Goal: Task Accomplishment & Management: Manage account settings

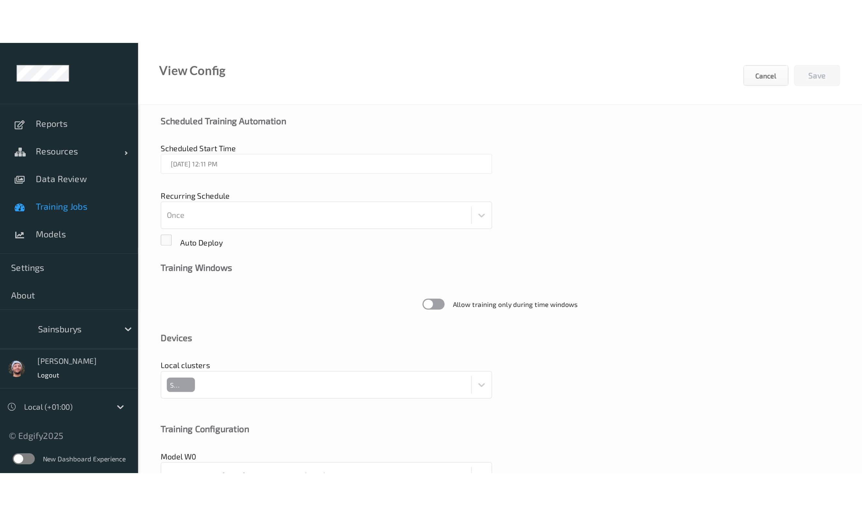
scroll to position [114, 0]
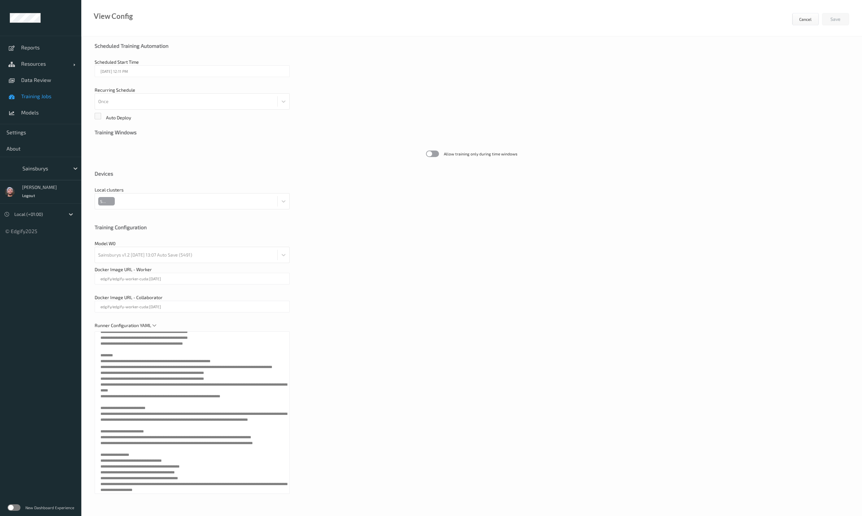
click at [57, 173] on div "Sainsburys" at bounding box center [44, 168] width 50 height 10
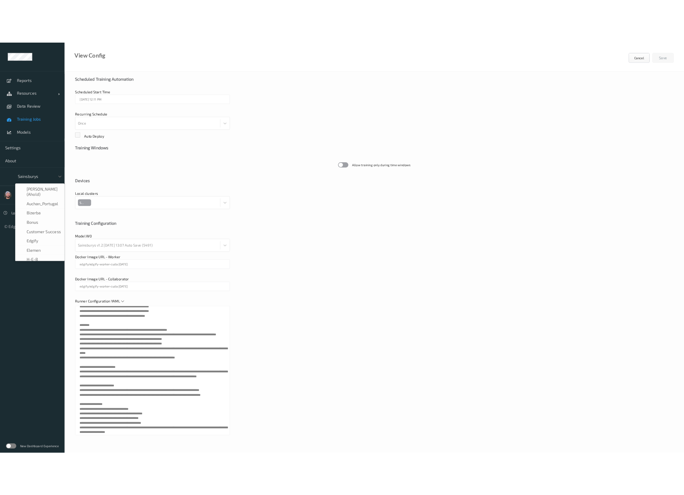
scroll to position [78, 0]
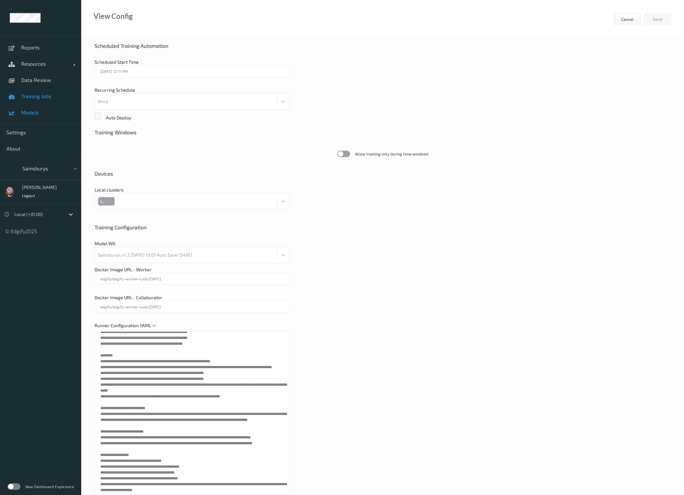
click at [62, 108] on link "Models" at bounding box center [40, 112] width 81 height 16
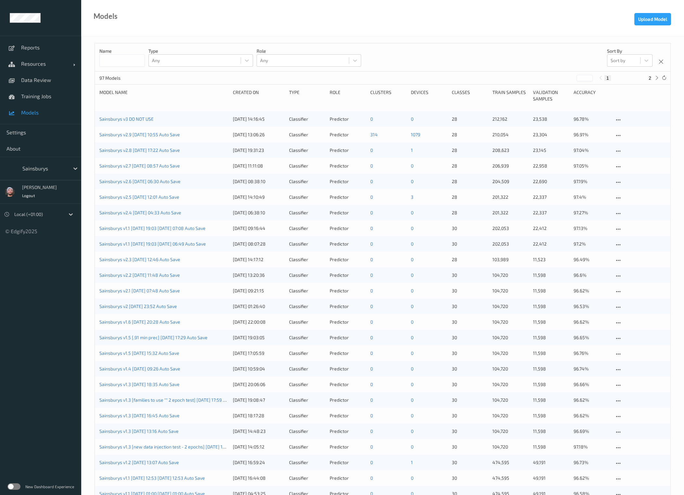
click at [491, 58] on div "Name Type Any Role Any Sort by Sort by" at bounding box center [383, 57] width 576 height 28
click at [141, 136] on link "Sainsburys v2.9 [DATE] 10:55 Auto Save" at bounding box center [139, 135] width 81 height 6
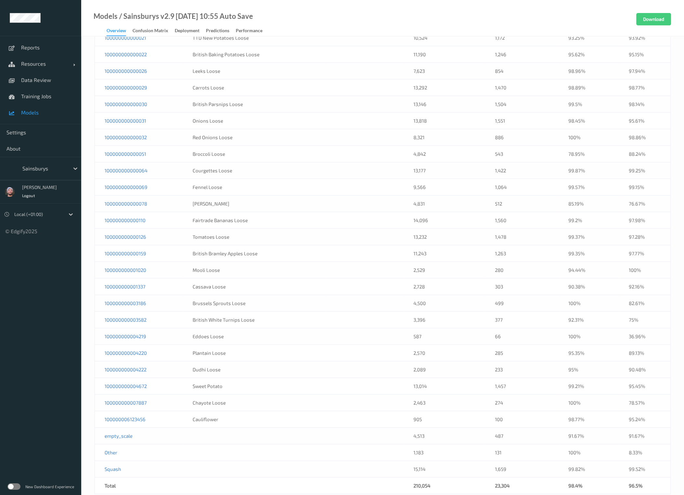
scroll to position [354, 0]
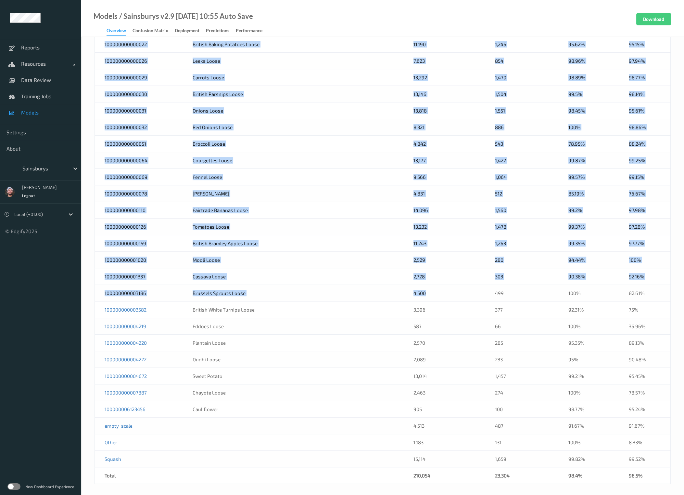
drag, startPoint x: 435, startPoint y: 293, endPoint x: 89, endPoint y: 297, distance: 345.2
click at [89, 253] on div "Model Settings Model name Sainsburys v2.9 2025-08-04 10:55 Auto Save Descriptio…" at bounding box center [382, 90] width 603 height 814
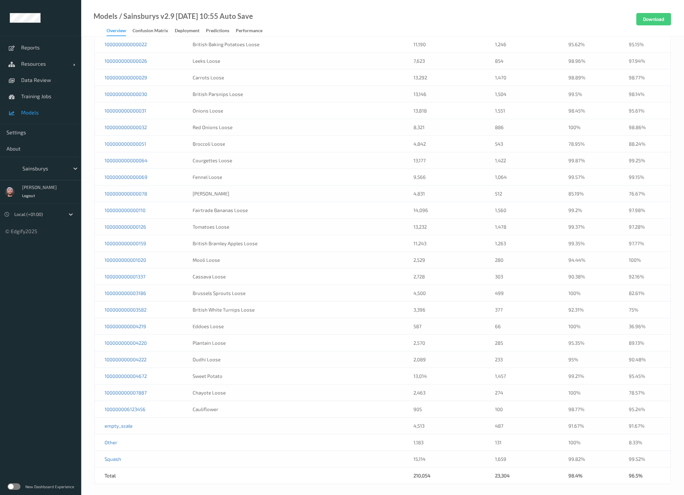
click at [457, 253] on td "3,396" at bounding box center [445, 309] width 82 height 17
drag, startPoint x: 432, startPoint y: 293, endPoint x: 396, endPoint y: 292, distance: 36.1
click at [396, 253] on tr "100000000003186 Brussels Sprouts Loose 4,500 499 100% 82.61%" at bounding box center [383, 293] width 576 height 17
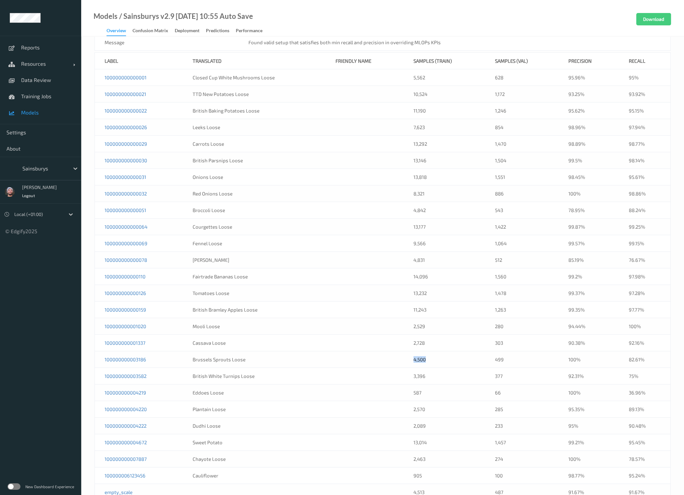
scroll to position [313, 0]
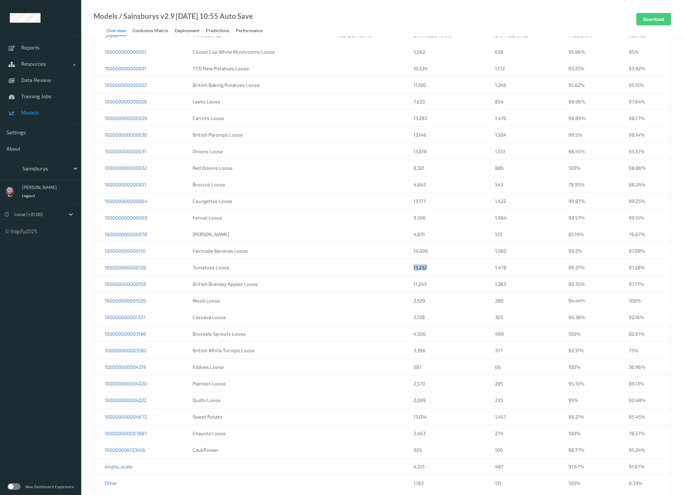
drag, startPoint x: 444, startPoint y: 267, endPoint x: 403, endPoint y: 270, distance: 40.8
click at [404, 253] on td "13,232" at bounding box center [445, 267] width 82 height 17
click at [442, 244] on td "14,096" at bounding box center [445, 250] width 82 height 17
drag, startPoint x: 441, startPoint y: 250, endPoint x: 406, endPoint y: 251, distance: 35.1
click at [406, 251] on td "14,096" at bounding box center [445, 250] width 82 height 17
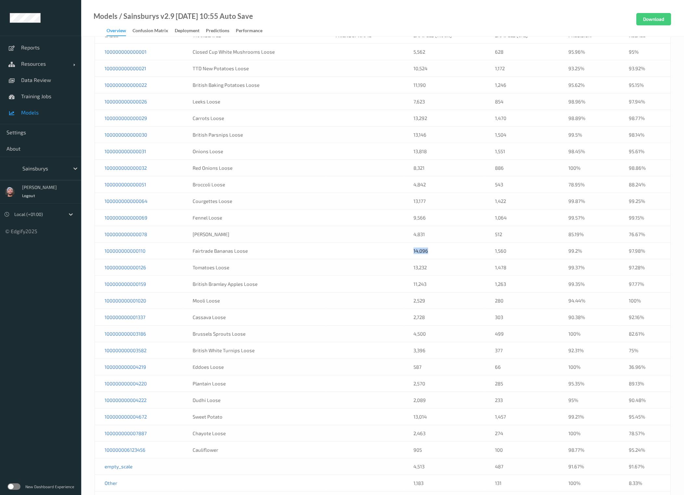
click at [463, 248] on td "14,096" at bounding box center [445, 250] width 82 height 17
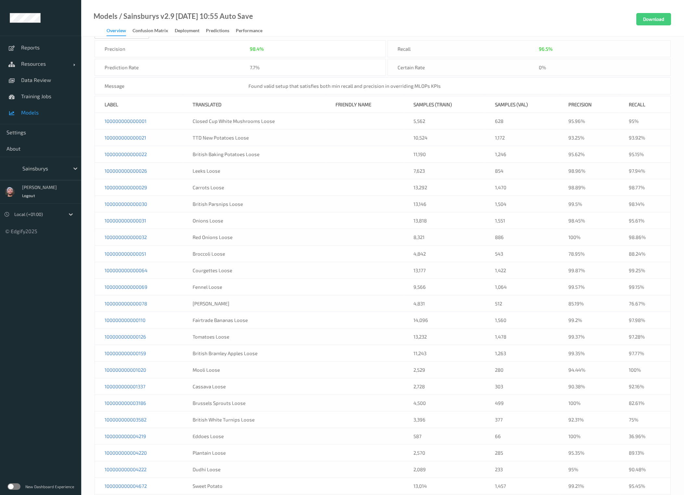
scroll to position [81, 0]
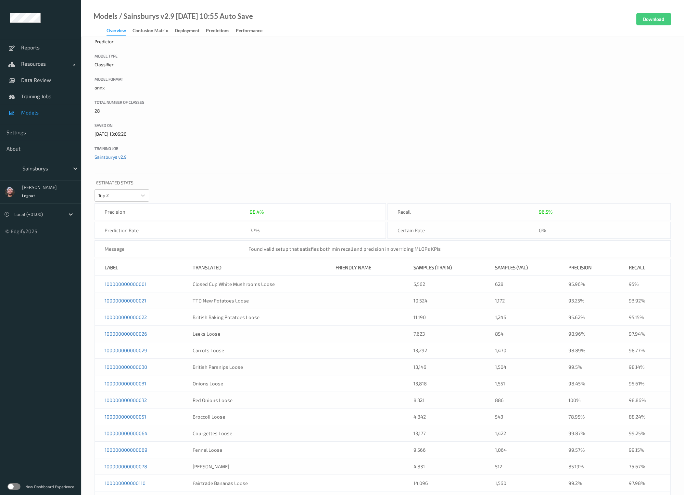
click at [339, 122] on label "Saved On" at bounding box center [227, 125] width 264 height 6
click at [0, 0] on input "Saved On" at bounding box center [0, 0] width 0 height 0
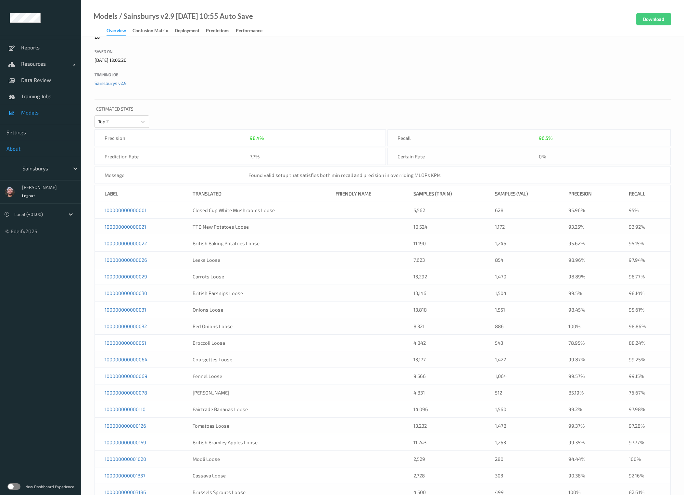
scroll to position [162, 0]
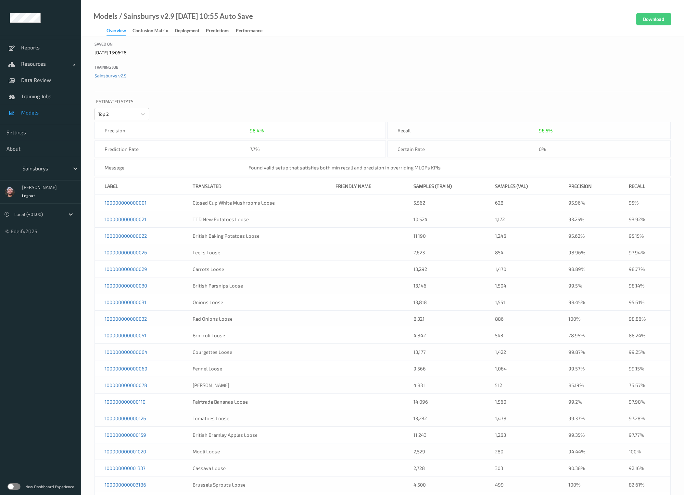
click at [46, 168] on div at bounding box center [44, 168] width 44 height 8
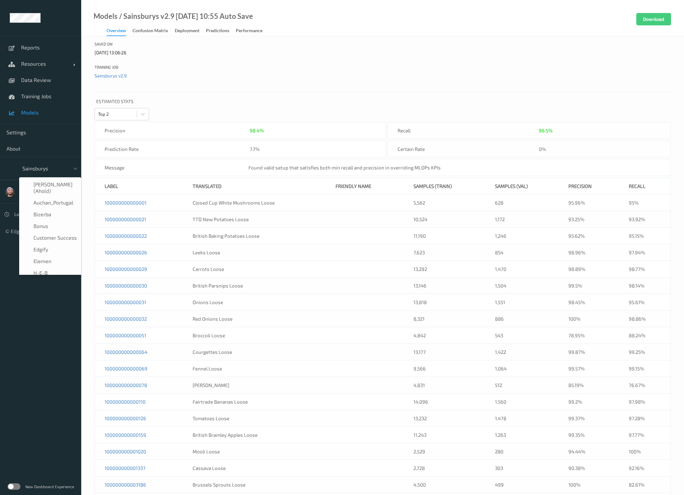
scroll to position [78, 0]
type input "h-"
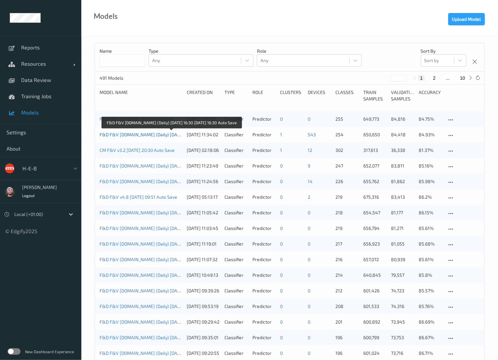
click at [153, 135] on link "F&D F&V v4.9.ST (Daily) 2025-09-16 16:30 2025-09-16 16:30 Auto Save" at bounding box center [171, 135] width 144 height 6
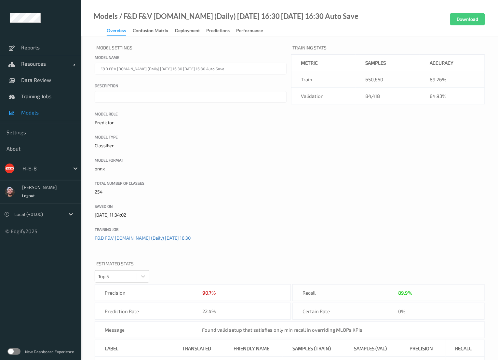
click at [43, 112] on span "Models" at bounding box center [48, 112] width 54 height 7
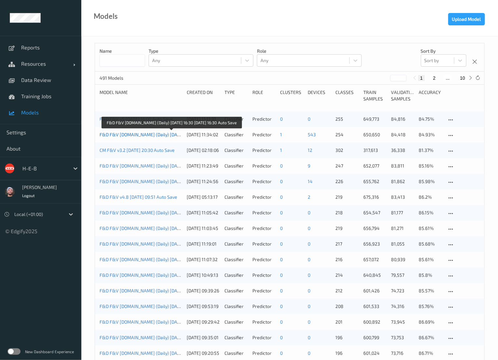
click at [145, 134] on link "F&D F&V v4.9.ST (Daily) 2025-09-16 16:30 2025-09-16 16:30 Auto Save" at bounding box center [171, 135] width 144 height 6
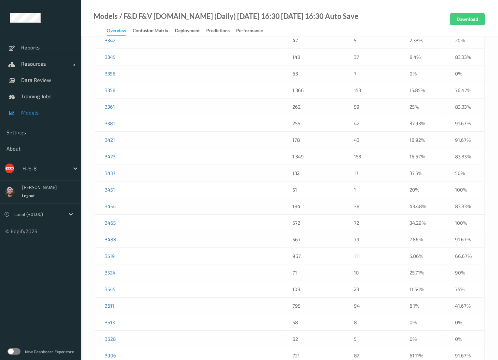
scroll to position [668, 0]
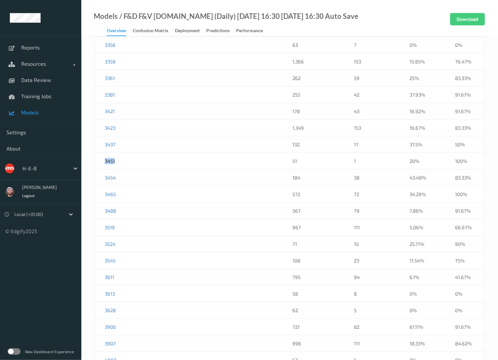
drag, startPoint x: 120, startPoint y: 157, endPoint x: 102, endPoint y: 157, distance: 17.9
click at [102, 157] on td "3451" at bounding box center [134, 161] width 78 height 17
copy link "3451"
drag, startPoint x: 309, startPoint y: 158, endPoint x: 368, endPoint y: 155, distance: 58.6
click at [368, 155] on tr "3451 51 1 20% 100%" at bounding box center [289, 161] width 389 height 17
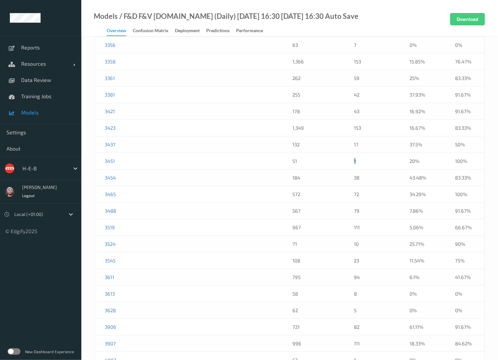
click at [372, 153] on td "1" at bounding box center [372, 161] width 56 height 17
drag, startPoint x: 370, startPoint y: 156, endPoint x: 289, endPoint y: 157, distance: 80.6
click at [289, 157] on tr "3451 51 1 20% 100%" at bounding box center [289, 161] width 389 height 17
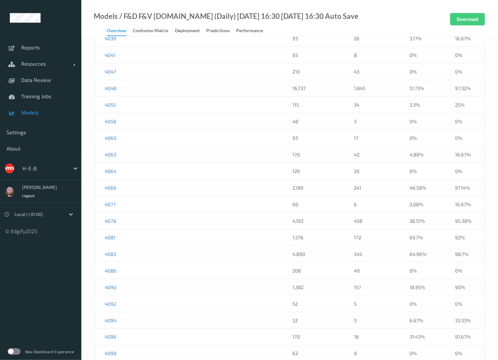
scroll to position [1135, 0]
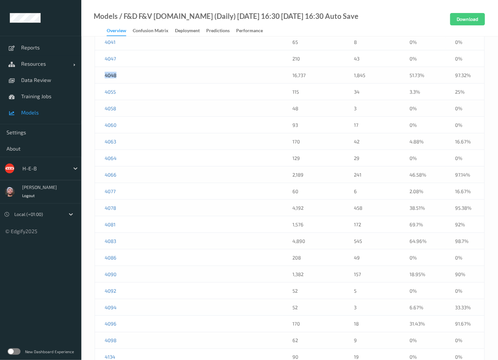
drag, startPoint x: 127, startPoint y: 68, endPoint x: 102, endPoint y: 70, distance: 25.5
click at [102, 70] on td "4048" at bounding box center [134, 75] width 78 height 17
copy link "4048"
click at [312, 68] on td "16,737" at bounding box center [312, 75] width 61 height 17
drag, startPoint x: 310, startPoint y: 67, endPoint x: 288, endPoint y: 68, distance: 22.4
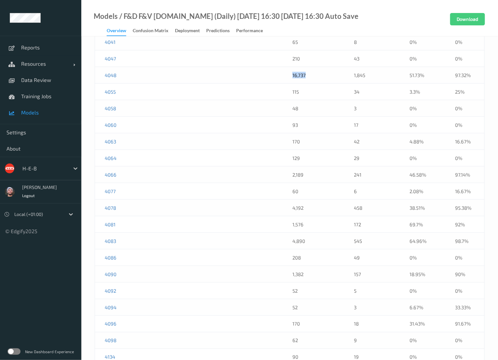
click at [288, 68] on td "16,737" at bounding box center [312, 75] width 61 height 17
click at [270, 67] on td at bounding box center [253, 75] width 59 height 17
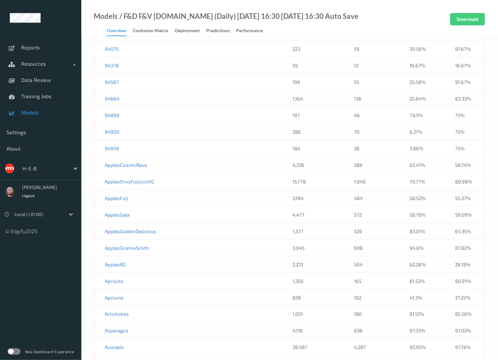
scroll to position [3144, 0]
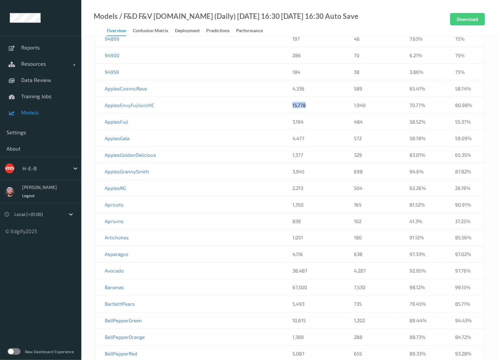
drag, startPoint x: 317, startPoint y: 79, endPoint x: 276, endPoint y: 83, distance: 41.8
click at [276, 97] on tr "ApplesEnvyFujiJuiciHC 15,778 1,940 70.77% 80.98%" at bounding box center [289, 105] width 389 height 17
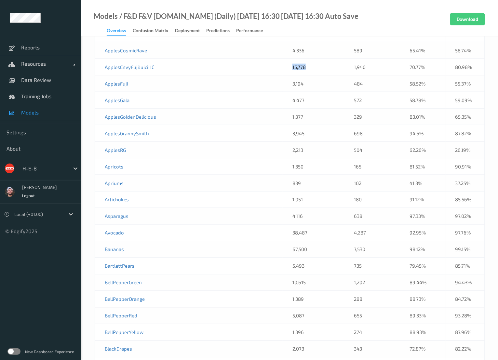
scroll to position [3233, 0]
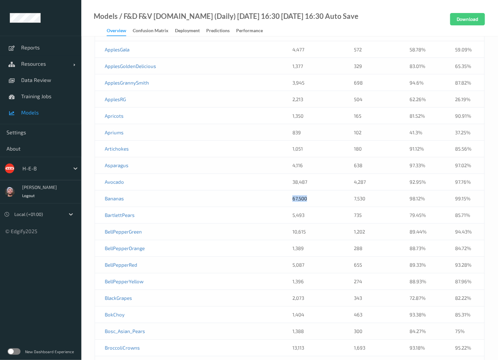
drag, startPoint x: 313, startPoint y: 173, endPoint x: 289, endPoint y: 175, distance: 23.5
click at [289, 190] on td "67,500" at bounding box center [312, 198] width 61 height 17
click at [338, 190] on td "67,500" at bounding box center [312, 198] width 61 height 17
drag, startPoint x: 303, startPoint y: 176, endPoint x: 285, endPoint y: 175, distance: 17.9
click at [285, 190] on td "67,500" at bounding box center [312, 198] width 61 height 17
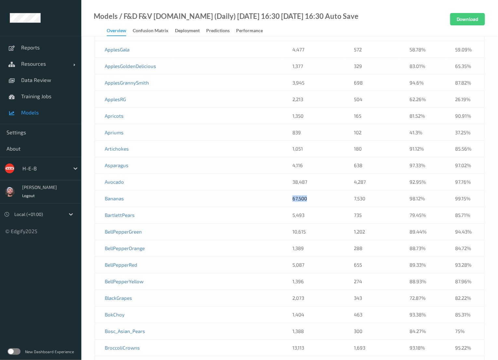
click at [320, 190] on td "67,500" at bounding box center [312, 198] width 61 height 17
drag, startPoint x: 310, startPoint y: 174, endPoint x: 287, endPoint y: 175, distance: 23.1
click at [287, 190] on td "67,500" at bounding box center [312, 198] width 61 height 17
click at [324, 190] on td "67,500" at bounding box center [312, 198] width 61 height 17
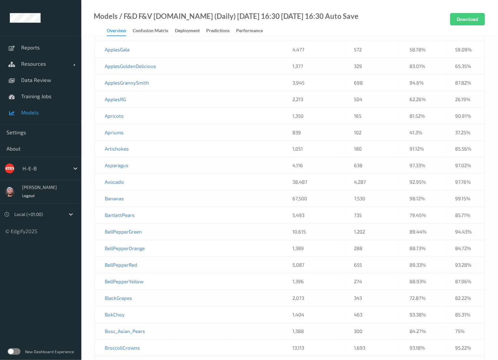
click at [314, 190] on td "67,500" at bounding box center [312, 198] width 61 height 17
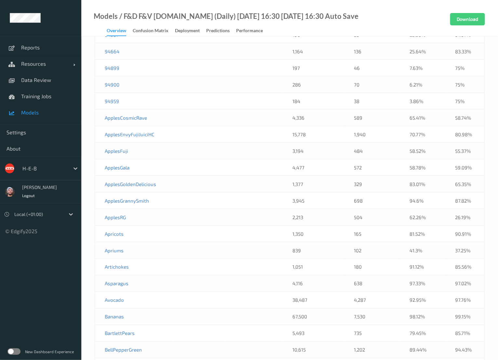
scroll to position [0, 0]
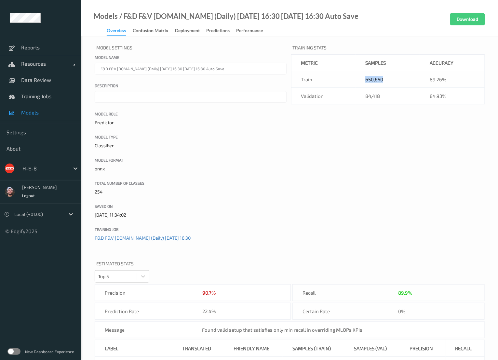
drag, startPoint x: 391, startPoint y: 78, endPoint x: 361, endPoint y: 77, distance: 30.2
click at [361, 77] on td "650,650" at bounding box center [387, 79] width 64 height 17
click at [401, 80] on td "650,650" at bounding box center [387, 79] width 64 height 17
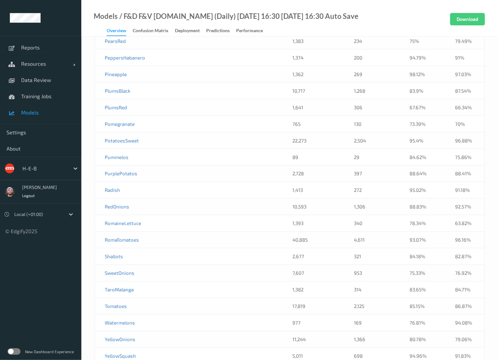
scroll to position [4188, 0]
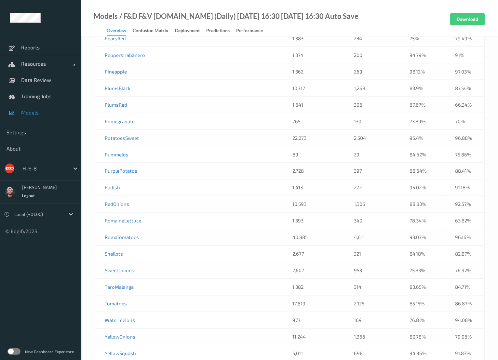
click at [413, 246] on td "84.18%" at bounding box center [423, 254] width 46 height 17
click at [415, 246] on td "84.18%" at bounding box center [423, 254] width 46 height 17
click at [413, 246] on td "84.18%" at bounding box center [423, 254] width 46 height 17
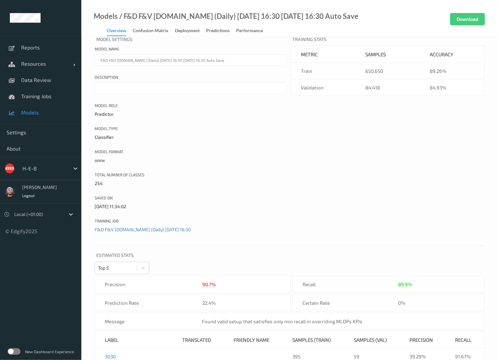
scroll to position [0, 0]
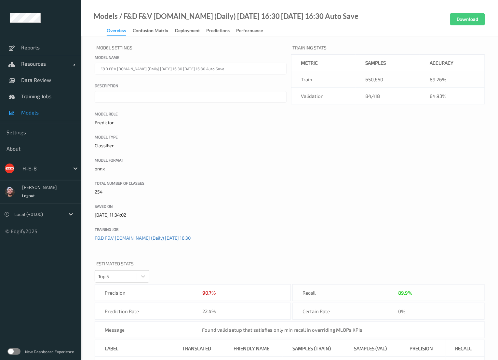
click at [35, 110] on span "Models" at bounding box center [48, 112] width 54 height 7
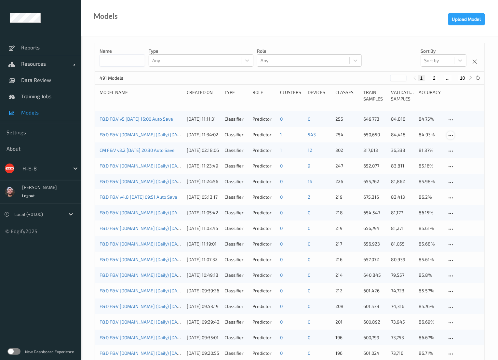
click at [449, 136] on icon at bounding box center [451, 136] width 6 height 6
click at [459, 155] on div "Download model" at bounding box center [473, 158] width 31 height 6
click at [449, 133] on icon at bounding box center [451, 136] width 6 height 6
drag, startPoint x: 323, startPoint y: 136, endPoint x: 292, endPoint y: 135, distance: 31.2
click at [292, 135] on div "F&D F&V v4.9.ST (Daily) 2025-09-16 16:30 2025-09-16 16:30 Auto Save 17/09/2025 …" at bounding box center [289, 135] width 389 height 16
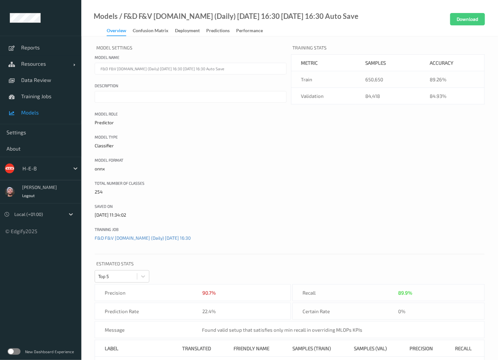
click at [51, 113] on span "Models" at bounding box center [48, 112] width 54 height 7
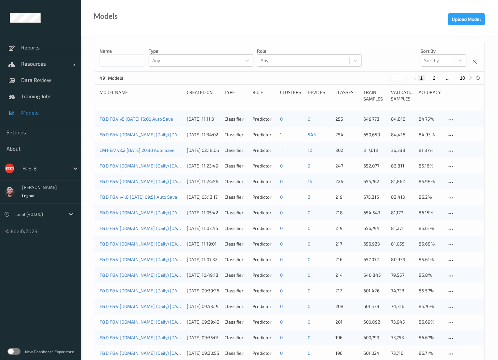
click at [158, 100] on div "Model Name" at bounding box center [140, 95] width 83 height 13
click at [167, 105] on div "Model Name Created On Type Role clusters devices Classes Train Samples Validati…" at bounding box center [289, 98] width 380 height 18
click at [331, 27] on div "Models Upload Model" at bounding box center [289, 18] width 416 height 36
click at [334, 22] on div "Models Upload Model" at bounding box center [289, 18] width 416 height 36
click at [272, 28] on div "Models Upload Model" at bounding box center [289, 18] width 416 height 36
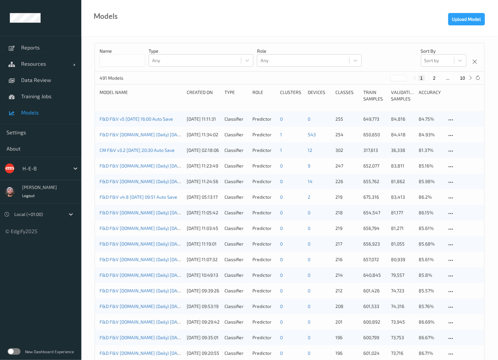
click at [272, 23] on div "Models Upload Model" at bounding box center [289, 18] width 416 height 36
click at [450, 121] on icon at bounding box center [451, 120] width 6 height 6
click at [450, 118] on icon at bounding box center [451, 120] width 6 height 6
click at [449, 134] on icon at bounding box center [451, 136] width 6 height 6
click at [435, 103] on div "Model Name Created On Type Role clusters devices Classes Train Samples Validati…" at bounding box center [289, 98] width 380 height 18
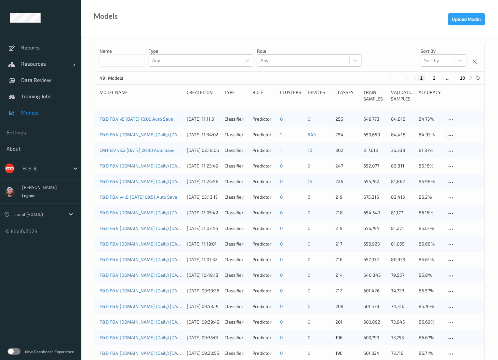
click at [450, 136] on icon at bounding box center [451, 136] width 6 height 6
click at [382, 56] on div "Name Type Any Role Any Sort by Sort by" at bounding box center [289, 57] width 389 height 28
click at [380, 62] on div "Name Type Any Role Any Sort by Sort by" at bounding box center [289, 57] width 389 height 28
click at [380, 54] on div "Name Type Any Role Any Sort by Sort by" at bounding box center [289, 57] width 389 height 28
click at [380, 64] on div "Name Type Any Role Any Sort by Sort by" at bounding box center [289, 57] width 389 height 28
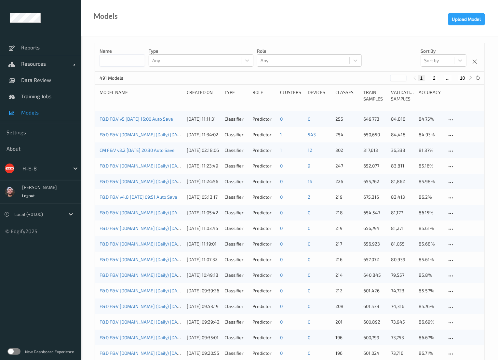
click at [380, 57] on div "Name Type Any Role Any Sort by Sort by" at bounding box center [289, 57] width 389 height 28
click at [369, 61] on div "Name Type Any Role Any Sort by Sort by" at bounding box center [289, 57] width 389 height 28
click at [379, 60] on div "Name Type Any Role Any Sort by Sort by" at bounding box center [289, 57] width 389 height 28
click at [371, 57] on div "Name Type Any Role Any Sort by Sort by" at bounding box center [289, 57] width 389 height 28
click at [379, 62] on div "Name Type Any Role Any Sort by Sort by" at bounding box center [289, 57] width 389 height 28
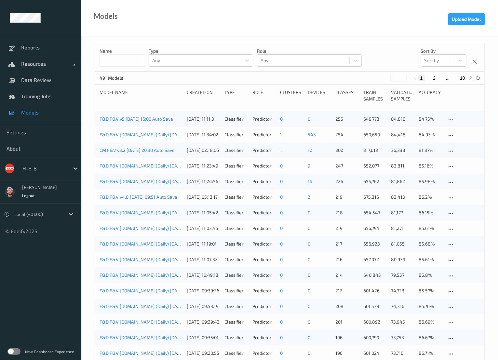
drag, startPoint x: 363, startPoint y: 63, endPoint x: 366, endPoint y: 59, distance: 4.4
click at [363, 61] on div "Name Type Any Role Any Sort by Sort by" at bounding box center [289, 57] width 389 height 28
click at [381, 52] on div "Name Type Any Role Any Sort by Sort by" at bounding box center [289, 57] width 389 height 28
click at [282, 76] on div "491 Models * 1 2 ... 10" at bounding box center [289, 78] width 389 height 13
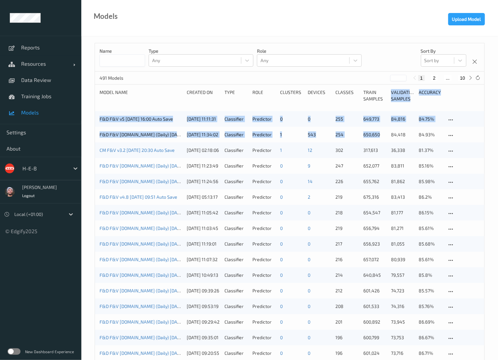
drag, startPoint x: 370, startPoint y: 137, endPoint x: 382, endPoint y: 105, distance: 34.5
click at [382, 105] on div "Model Name Created On Type Role clusters devices Classes Train Samples Validati…" at bounding box center [289, 98] width 380 height 18
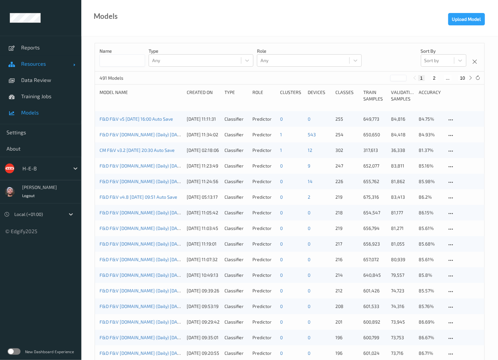
click at [34, 66] on span "Resources" at bounding box center [47, 63] width 52 height 7
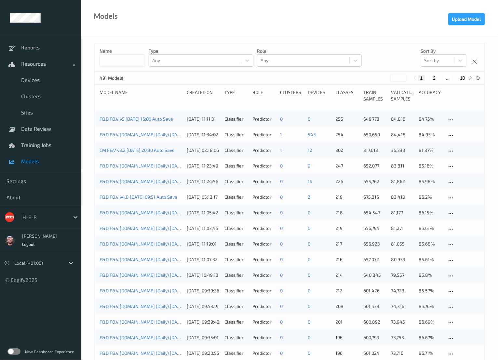
click at [200, 27] on div "Models Upload Model" at bounding box center [289, 18] width 416 height 36
click at [138, 102] on div "Model Name Created On Type Role clusters devices Classes Train Samples Validati…" at bounding box center [289, 98] width 380 height 18
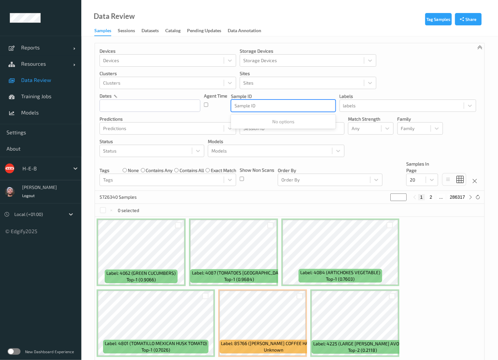
click at [405, 107] on div at bounding box center [401, 106] width 117 height 8
paste input "3451"
type input "3451"
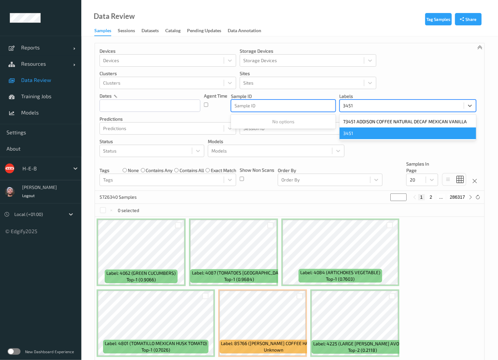
click at [355, 135] on div "3451" at bounding box center [407, 133] width 137 height 12
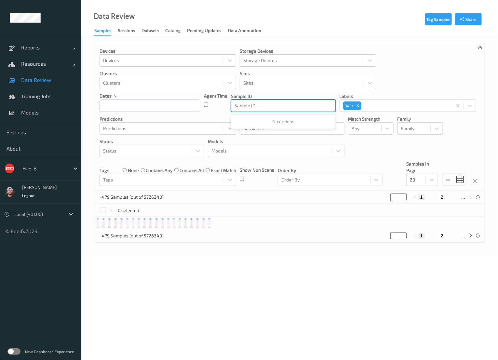
click at [399, 83] on div "Devices Devices Storage Devices Storage Devices Clusters Clusters Sites Sites d…" at bounding box center [289, 117] width 389 height 148
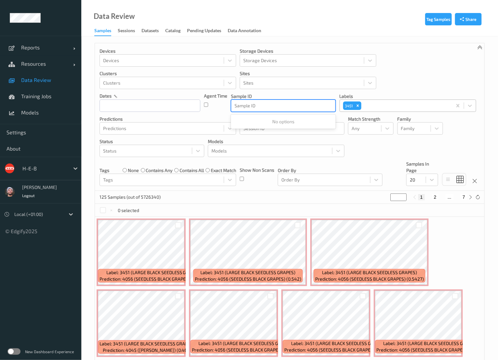
drag, startPoint x: 391, startPoint y: 100, endPoint x: 399, endPoint y: 95, distance: 9.6
click at [391, 100] on div "3451" at bounding box center [396, 105] width 112 height 11
click at [386, 106] on div at bounding box center [405, 106] width 86 height 8
paste input "4048"
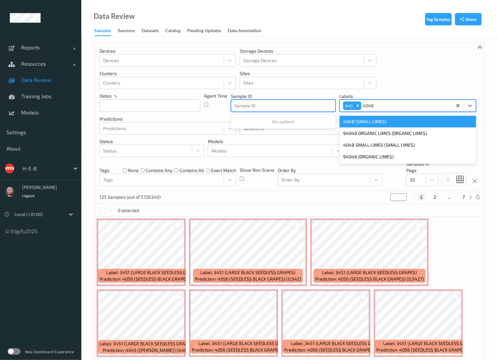
type input "4048"
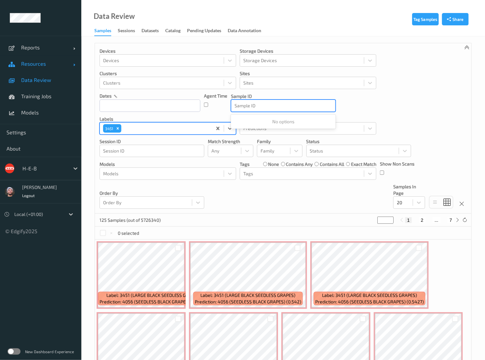
click at [38, 65] on span "Resources" at bounding box center [47, 63] width 52 height 7
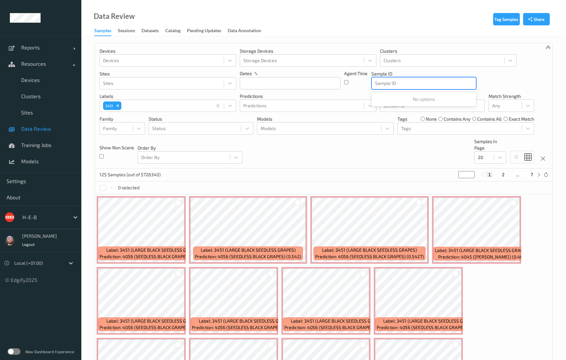
click at [369, 150] on div "Devices Devices Storage Devices Storage Devices Clusters Clusters Sites Sites d…" at bounding box center [323, 105] width 457 height 125
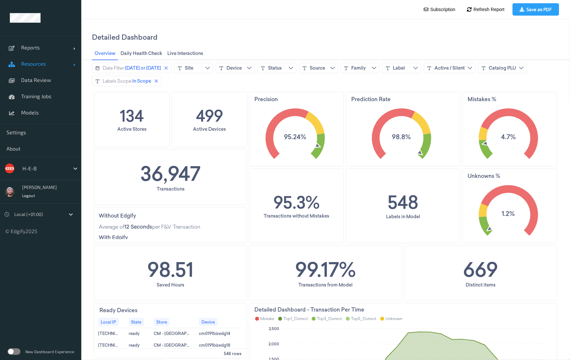
click at [47, 68] on link "Resources" at bounding box center [40, 64] width 81 height 16
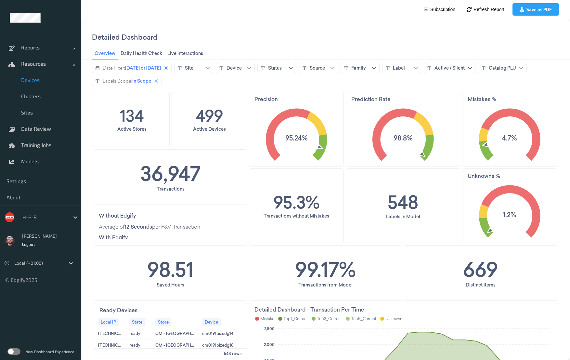
click at [43, 83] on span "Devices" at bounding box center [48, 80] width 54 height 7
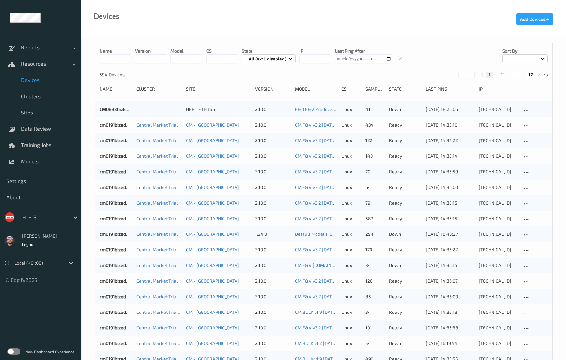
click at [114, 59] on input at bounding box center [115, 58] width 32 height 9
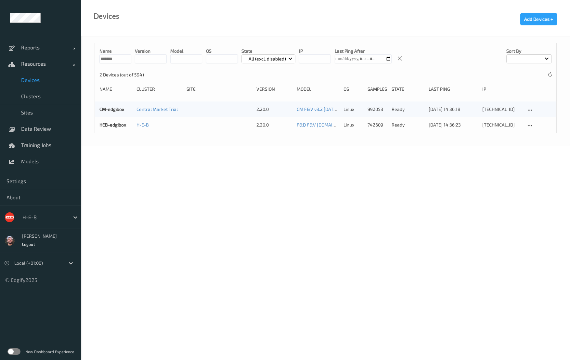
type input "*******"
click at [380, 152] on body "Reports Default Report Customized Report Resources Devices Clusters Sites Data …" at bounding box center [285, 180] width 570 height 360
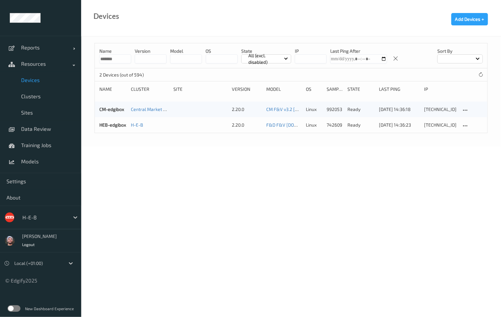
click at [279, 158] on body "Reports Default Report Customized Report Resources Devices Clusters Sites Data …" at bounding box center [250, 158] width 501 height 317
click at [131, 145] on div "Name ******* version model OS State All (excl. disabled) IP Last Ping After Sor…" at bounding box center [291, 91] width 420 height 110
click at [122, 59] on input "*******" at bounding box center [115, 58] width 32 height 9
click at [228, 156] on body "Reports Default Report Customized Report Resources Devices Clusters Sites Data …" at bounding box center [250, 158] width 501 height 317
click at [31, 215] on div at bounding box center [44, 217] width 44 height 8
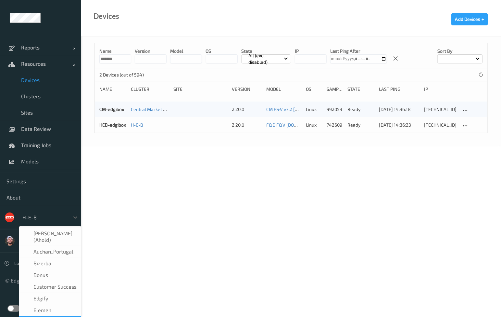
scroll to position [8, 0]
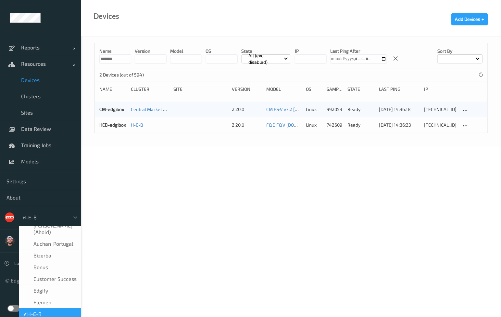
type input "vt"
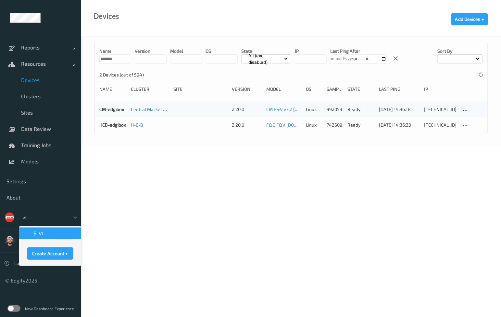
scroll to position [0, 0]
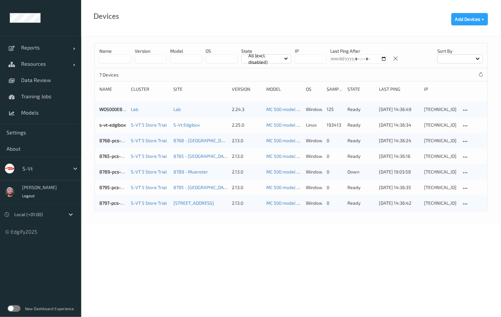
click at [114, 60] on input at bounding box center [115, 58] width 32 height 9
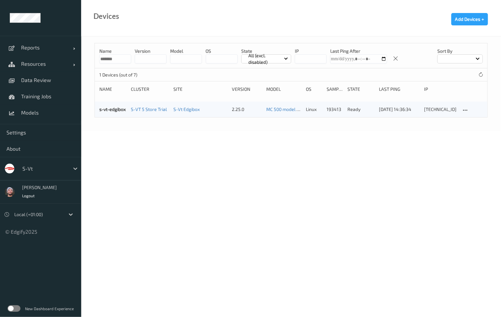
type input "*******"
click at [358, 156] on body "Reports Default Report Customized Report Resources Devices Clusters Sites Data …" at bounding box center [250, 158] width 501 height 317
click at [304, 150] on body "Reports Default Report Customized Report Resources Devices Clusters Sites Data …" at bounding box center [250, 158] width 501 height 317
click at [279, 130] on body "Reports Default Report Customized Report Resources Devices Clusters Sites Data …" at bounding box center [250, 158] width 501 height 317
drag, startPoint x: 339, startPoint y: 137, endPoint x: 341, endPoint y: 125, distance: 12.5
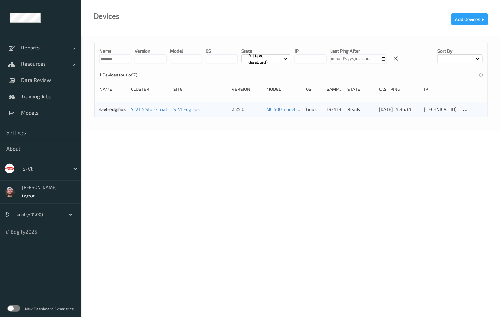
click at [339, 137] on body "Reports Default Report Customized Report Resources Devices Clusters Sites Data …" at bounding box center [250, 158] width 501 height 317
click at [242, 142] on body "Reports Default Report Customized Report Resources Devices Clusters Sites Data …" at bounding box center [250, 158] width 501 height 317
click at [45, 70] on link "Resources" at bounding box center [40, 64] width 81 height 16
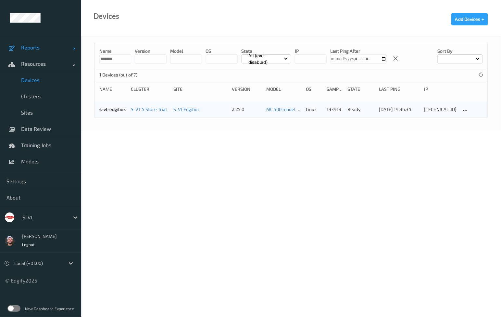
click at [48, 51] on link "Reports" at bounding box center [40, 47] width 81 height 16
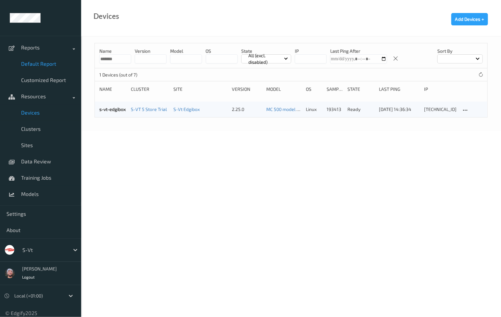
click at [40, 62] on span "Default Report" at bounding box center [48, 63] width 54 height 7
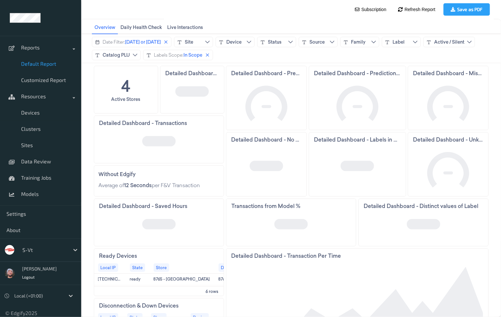
scroll to position [52, 0]
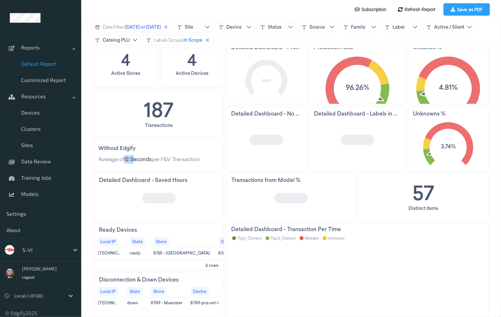
drag, startPoint x: 124, startPoint y: 161, endPoint x: 150, endPoint y: 159, distance: 27.1
click at [150, 159] on strong "12 Seconds" at bounding box center [138, 159] width 28 height 8
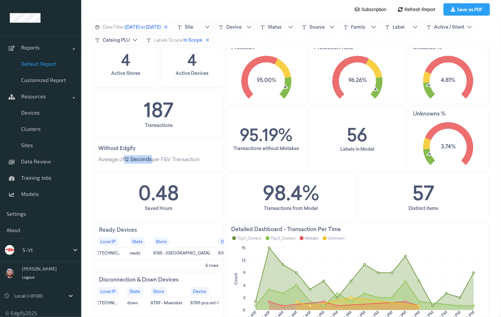
scroll to position [0, 0]
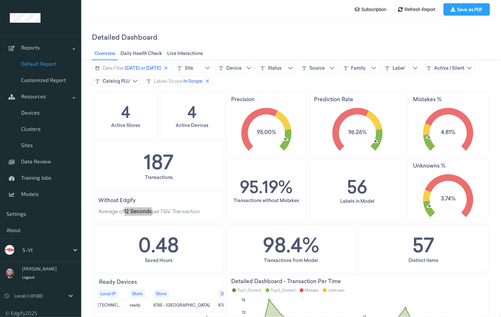
click at [35, 249] on div at bounding box center [44, 250] width 44 height 8
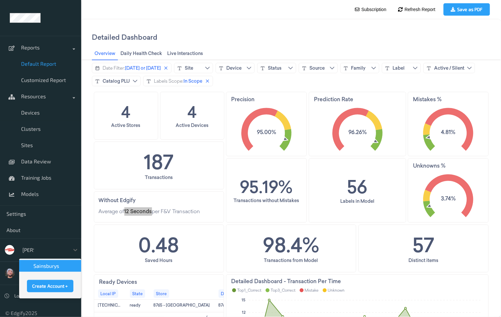
type input "sains"
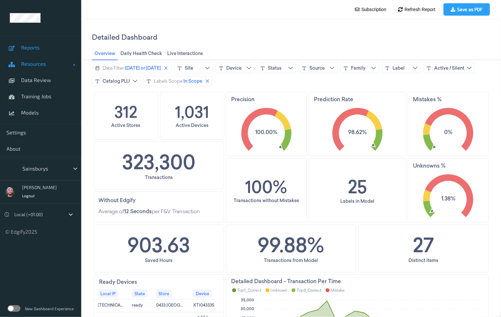
click at [47, 66] on span "Resources" at bounding box center [47, 63] width 52 height 7
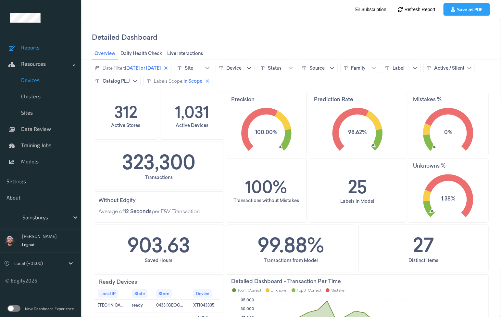
click at [40, 76] on link "Devices" at bounding box center [40, 80] width 81 height 16
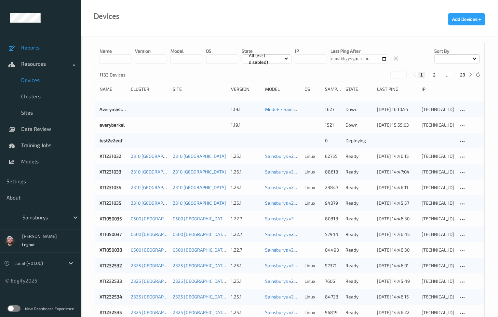
click at [45, 46] on span "Reports" at bounding box center [48, 47] width 54 height 7
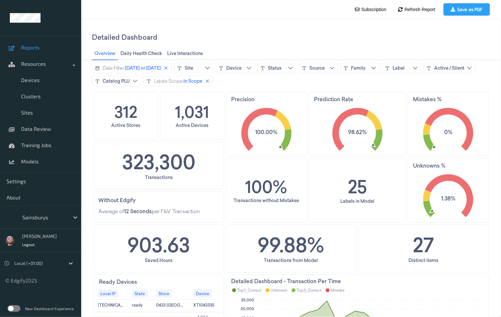
click at [170, 40] on div "Detailed Dashboard" at bounding box center [291, 37] width 399 height 20
click at [173, 34] on div "Detailed Dashboard" at bounding box center [291, 37] width 399 height 20
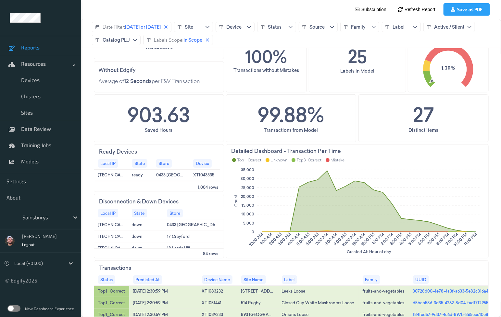
click at [225, 93] on div "312 Active Stores 1,031 Active Devices Precision 100.00% Prediction Rate 98.62%…" at bounding box center [291, 209] width 395 height 497
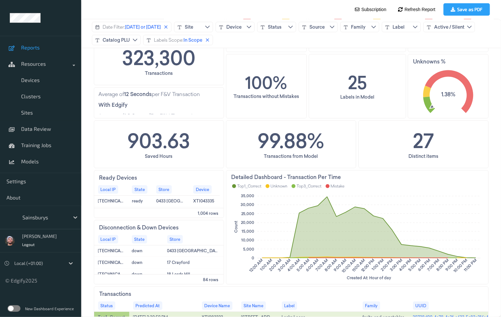
scroll to position [19, 0]
drag, startPoint x: 40, startPoint y: 209, endPoint x: 40, endPoint y: 218, distance: 9.1
click at [40, 213] on div "Sainsburys" at bounding box center [40, 216] width 81 height 23
click at [40, 218] on div at bounding box center [44, 217] width 44 height 8
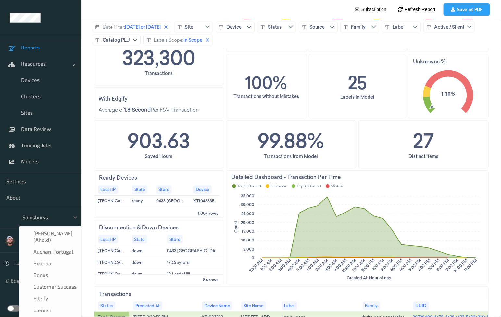
scroll to position [78, 0]
type input "h-"
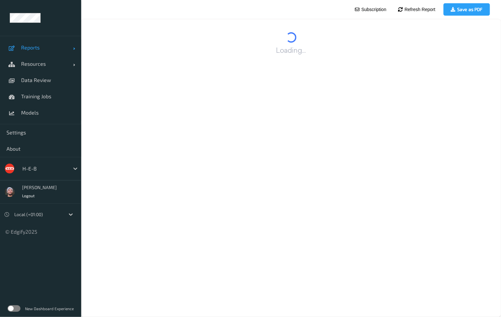
click at [42, 48] on span "Reports" at bounding box center [47, 47] width 52 height 7
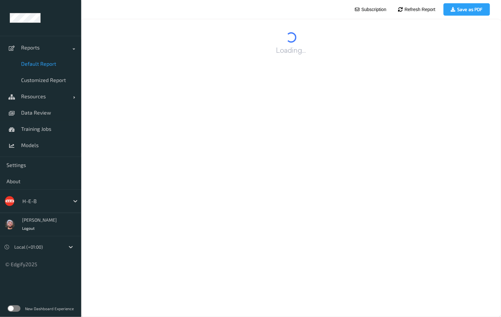
click at [40, 63] on span "Default Report" at bounding box center [48, 63] width 54 height 7
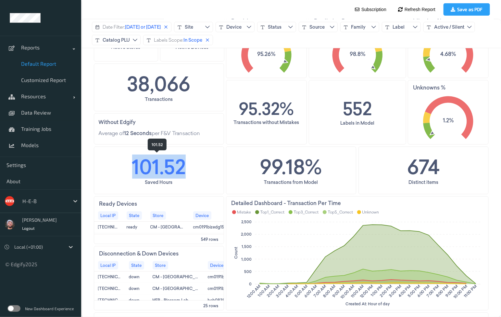
drag, startPoint x: 166, startPoint y: 166, endPoint x: 133, endPoint y: 167, distance: 32.8
click at [133, 167] on div "101.52 Saved Hours" at bounding box center [159, 169] width 130 height 47
click at [113, 166] on div "101.52 Saved Hours" at bounding box center [159, 169] width 130 height 47
drag, startPoint x: 128, startPoint y: 166, endPoint x: 124, endPoint y: 169, distance: 5.1
click at [124, 169] on div "101.52 Saved Hours" at bounding box center [159, 169] width 130 height 47
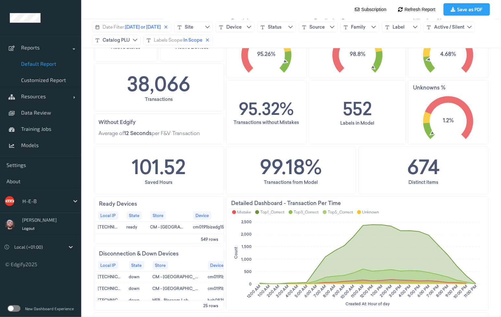
click at [89, 161] on div "134 Active Stores 500 Active Devices Precision 95.26% Prediction Rate 98.8% Mis…" at bounding box center [291, 261] width 420 height 497
click at [149, 28] on span "[DATE] or [DATE]" at bounding box center [143, 26] width 36 height 7
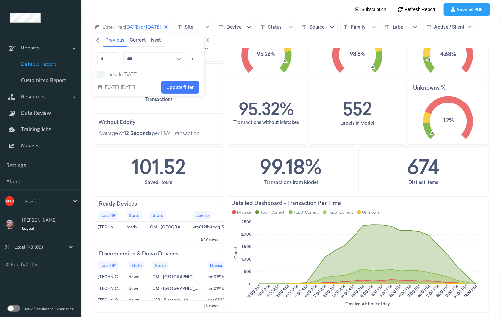
click at [223, 144] on div "134 Active Stores 500 Active Devices Precision 95.26% Prediction Rate 98.8% Mis…" at bounding box center [291, 261] width 395 height 497
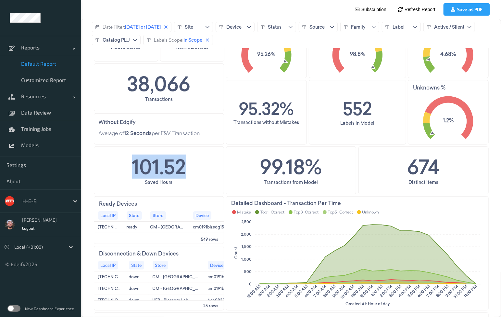
drag, startPoint x: 181, startPoint y: 169, endPoint x: 124, endPoint y: 167, distance: 57.5
click at [124, 167] on div "101.52 Saved Hours" at bounding box center [159, 169] width 130 height 47
drag, startPoint x: 215, startPoint y: 123, endPoint x: 363, endPoint y: 19, distance: 181.7
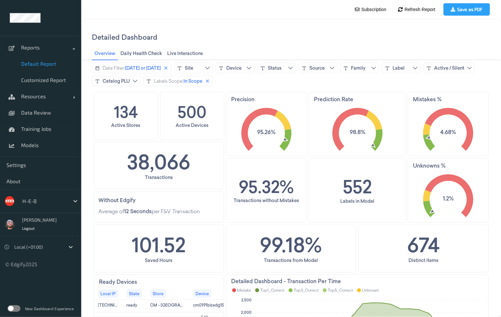
click at [226, 128] on div "Precision 95.26%" at bounding box center [266, 123] width 81 height 64
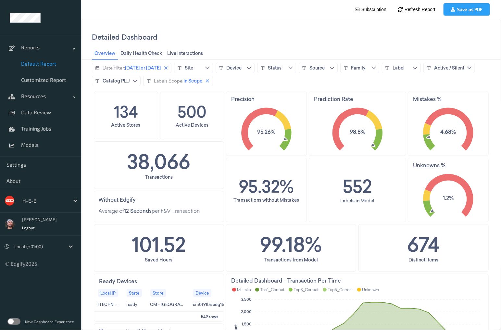
drag, startPoint x: 44, startPoint y: 197, endPoint x: 45, endPoint y: 201, distance: 4.0
click at [44, 197] on div at bounding box center [44, 201] width 44 height 8
click at [45, 201] on div at bounding box center [44, 201] width 44 height 8
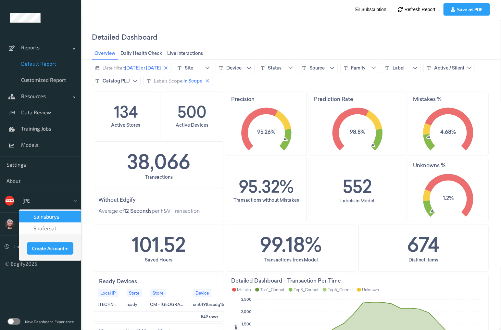
type input "sains"
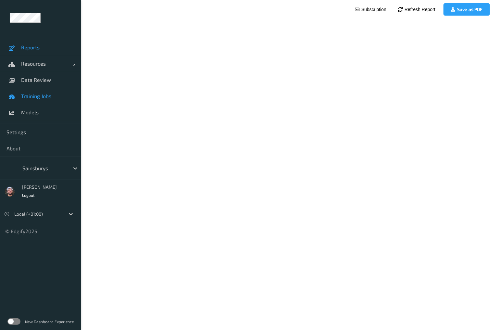
click at [48, 118] on link "Models" at bounding box center [40, 112] width 81 height 16
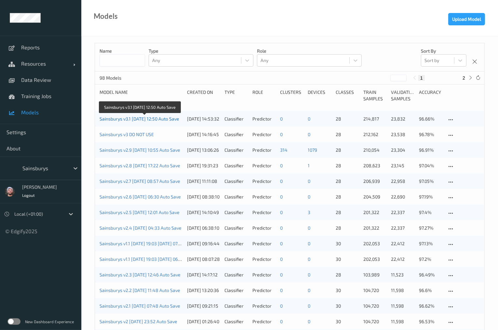
click at [164, 121] on link "Sainsburys v3.1 [DATE] 12:50 Auto Save" at bounding box center [139, 119] width 80 height 6
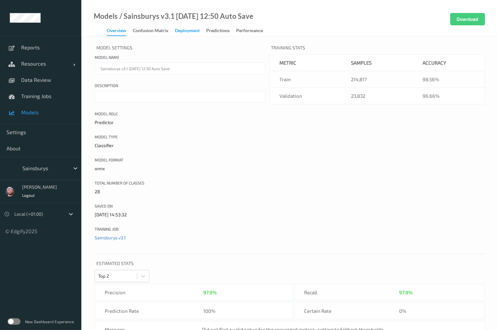
click at [179, 29] on div "Deployment" at bounding box center [187, 31] width 25 height 8
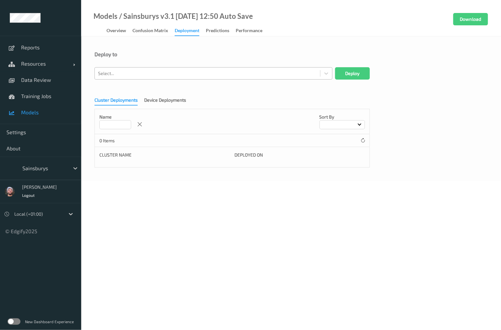
click at [134, 73] on div at bounding box center [207, 74] width 219 height 8
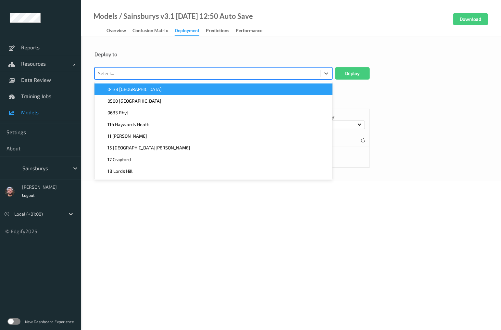
click at [141, 90] on div "0433 [GEOGRAPHIC_DATA]" at bounding box center [213, 89] width 230 height 7
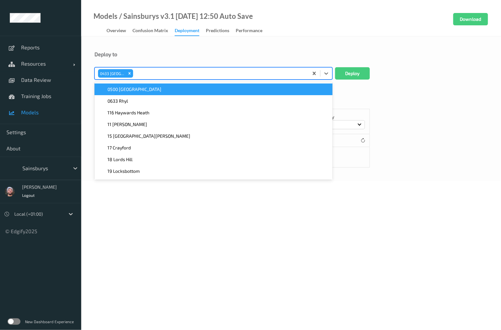
click at [141, 90] on div "0500 [GEOGRAPHIC_DATA]" at bounding box center [213, 89] width 230 height 7
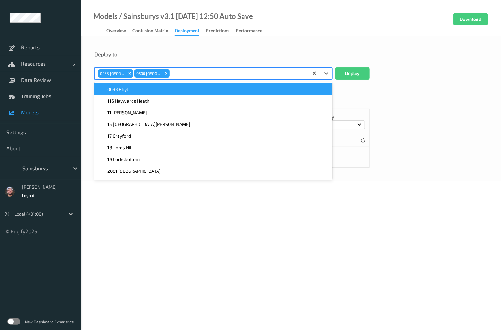
click at [141, 90] on div "0633 Rhyl" at bounding box center [213, 89] width 230 height 7
click at [141, 90] on form "Deploy to option 0500 [GEOGRAPHIC_DATA], [GEOGRAPHIC_DATA]. option 0633 Rhyl fo…" at bounding box center [292, 109] width 394 height 117
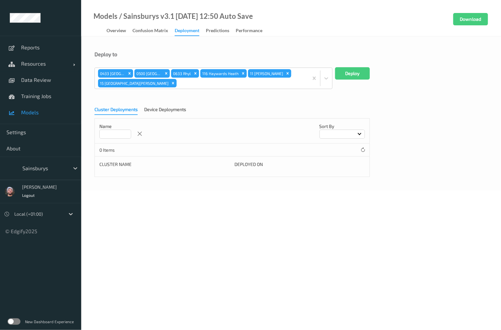
click at [141, 90] on form "Deploy to 0433 [GEOGRAPHIC_DATA] 0500 Islington [GEOGRAPHIC_DATA] [GEOGRAPHIC_D…" at bounding box center [292, 114] width 394 height 126
click at [145, 85] on div at bounding box center [223, 83] width 166 height 8
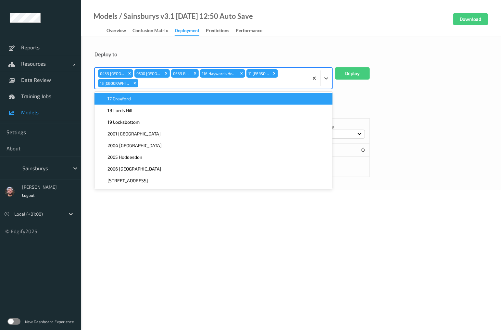
click at [132, 98] on div "17 Crayford" at bounding box center [213, 99] width 230 height 7
click at [129, 100] on span "18 Lords Hill" at bounding box center [120, 99] width 25 height 7
click at [129, 101] on span "19 Locksbottom" at bounding box center [124, 99] width 32 height 7
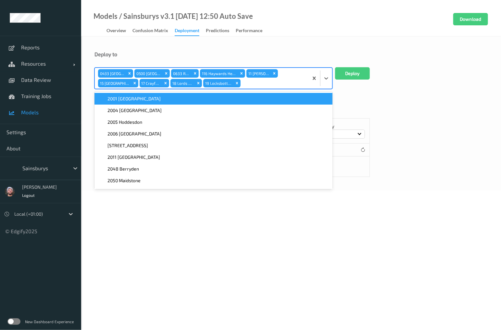
click at [129, 100] on span "2001 [GEOGRAPHIC_DATA]" at bounding box center [134, 99] width 53 height 7
click at [129, 100] on span "2004 [GEOGRAPHIC_DATA]" at bounding box center [135, 99] width 54 height 7
click at [129, 100] on form "Deploy to option 2001 Kirkcaldy, selected. option 2004 Leeds Moortown focused, …" at bounding box center [292, 114] width 394 height 126
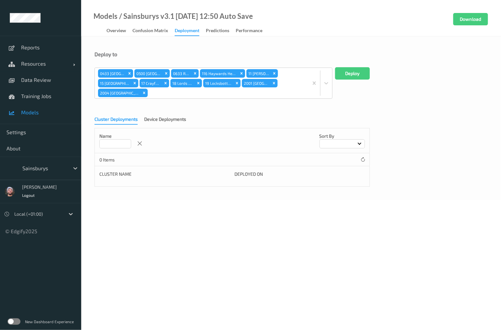
click at [129, 100] on form "Deploy to 0433 Low Hall 0500 Islington 0633 Rhyl 116 Haywards Heath 11 Lee Gree…" at bounding box center [292, 119] width 394 height 136
click at [167, 95] on div at bounding box center [227, 93] width 156 height 8
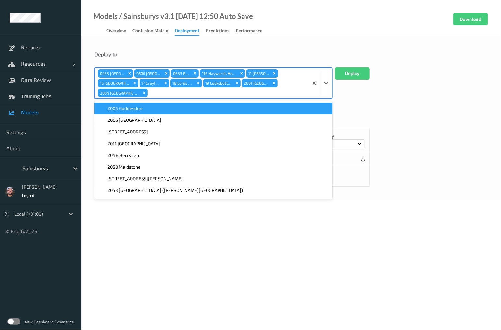
click at [130, 106] on span "2005 Hoddesdon" at bounding box center [125, 108] width 35 height 7
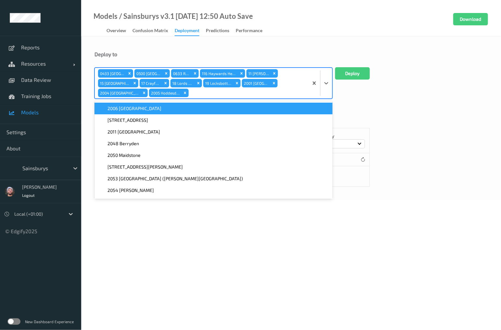
click at [130, 107] on span "2006 [GEOGRAPHIC_DATA]" at bounding box center [135, 108] width 54 height 7
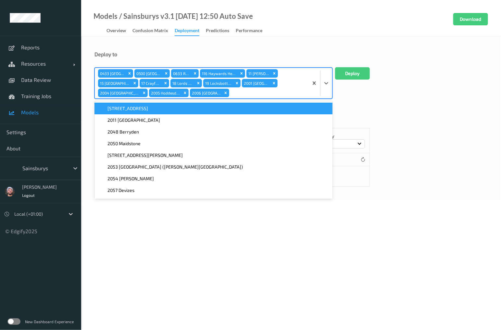
click at [130, 107] on span "[STREET_ADDRESS]" at bounding box center [128, 108] width 41 height 7
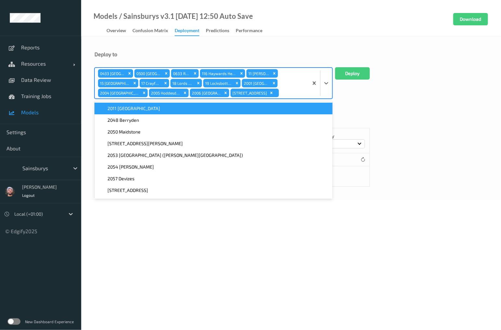
click at [130, 107] on span "2011 [GEOGRAPHIC_DATA]" at bounding box center [134, 108] width 53 height 7
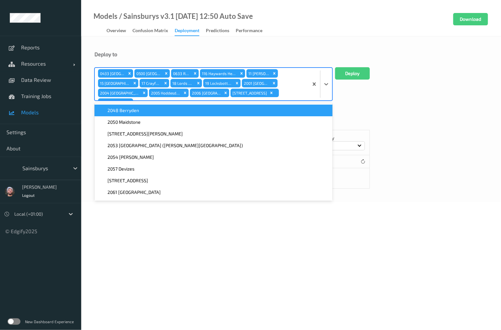
click at [130, 107] on span "2048 Berryden" at bounding box center [124, 110] width 32 height 7
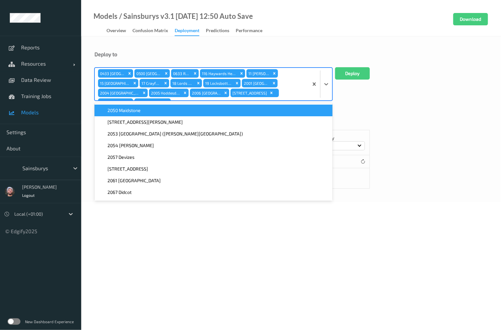
click at [130, 107] on span "2050 Maidstone" at bounding box center [124, 110] width 33 height 7
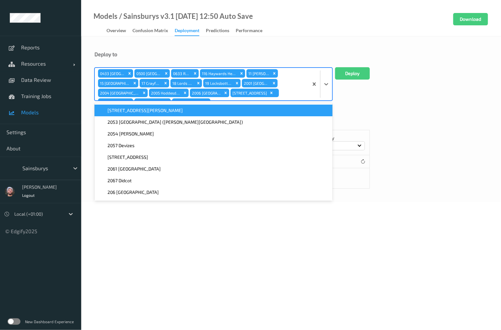
click at [150, 113] on div "[STREET_ADDRESS][PERSON_NAME]" at bounding box center [213, 110] width 230 height 7
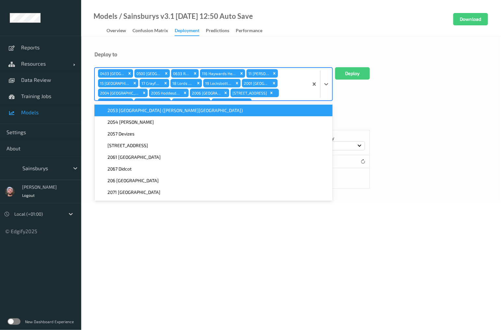
click at [149, 111] on span "2053 [GEOGRAPHIC_DATA] ([PERSON_NAME][GEOGRAPHIC_DATA])" at bounding box center [176, 110] width 136 height 7
click at [149, 111] on div "2054 [PERSON_NAME]" at bounding box center [213, 110] width 230 height 7
click at [148, 111] on span "[STREET_ADDRESS]" at bounding box center [128, 110] width 41 height 7
click at [149, 111] on div "2061 [GEOGRAPHIC_DATA]" at bounding box center [213, 110] width 230 height 7
click at [149, 111] on div "2067 Didcot" at bounding box center [213, 110] width 230 height 7
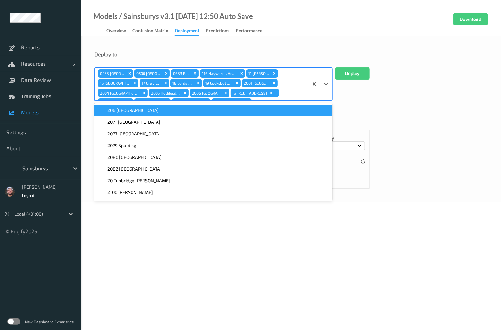
click at [149, 111] on div "206 [GEOGRAPHIC_DATA]" at bounding box center [213, 110] width 230 height 7
click at [149, 111] on span "2071 [GEOGRAPHIC_DATA]" at bounding box center [134, 110] width 53 height 7
click at [149, 111] on div "2077 [GEOGRAPHIC_DATA]" at bounding box center [213, 110] width 230 height 7
click at [149, 111] on div "2079 Spalding" at bounding box center [213, 110] width 230 height 7
click at [149, 111] on div "2080 [GEOGRAPHIC_DATA]" at bounding box center [213, 110] width 230 height 7
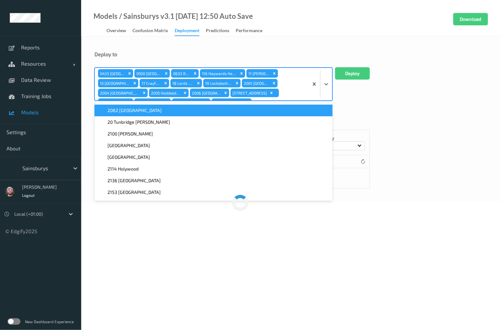
click at [149, 111] on div "2082 [GEOGRAPHIC_DATA]" at bounding box center [213, 110] width 230 height 7
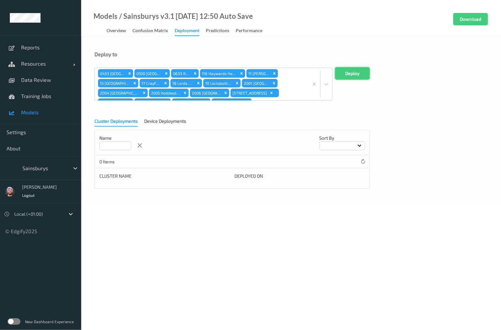
click at [365, 76] on button "Deploy" at bounding box center [352, 73] width 35 height 12
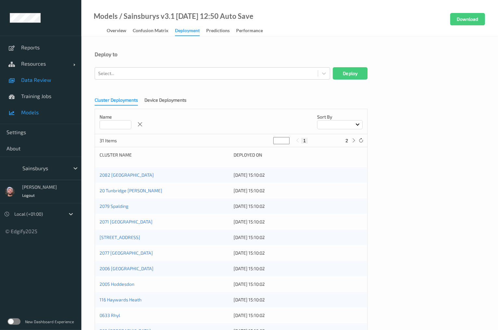
click at [53, 85] on link "Data Review" at bounding box center [40, 80] width 81 height 16
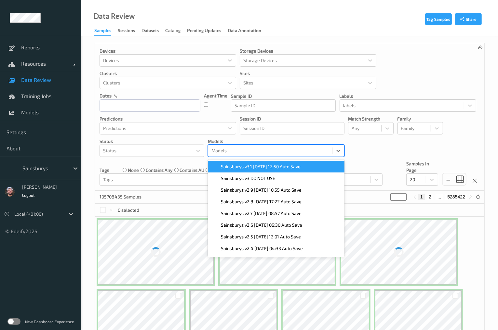
click at [250, 152] on div at bounding box center [269, 151] width 117 height 8
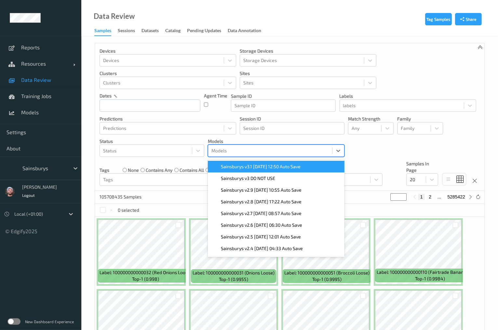
click at [253, 169] on span "Sainsburys v3.1 [DATE] 12:50 Auto Save" at bounding box center [261, 166] width 80 height 7
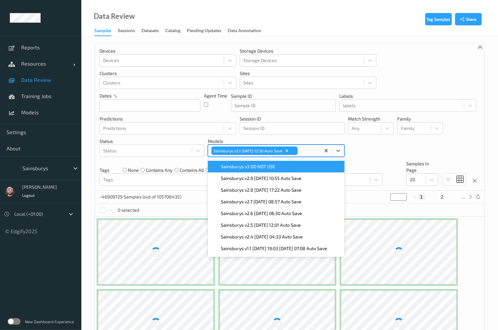
click at [375, 155] on div "Devices Devices Storage Devices Storage Devices Clusters Clusters Sites Sites d…" at bounding box center [289, 117] width 389 height 148
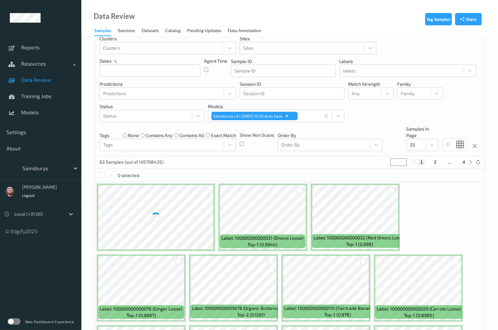
scroll to position [24, 0]
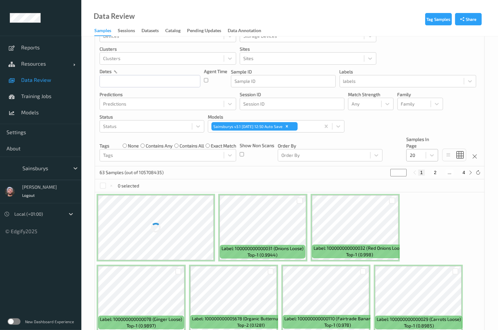
click at [423, 161] on div "20" at bounding box center [422, 155] width 32 height 12
click at [423, 216] on span "200" at bounding box center [423, 218] width 8 height 7
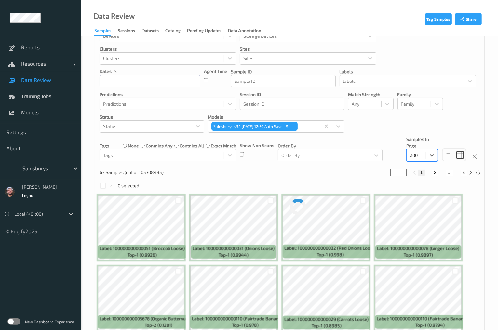
click at [375, 137] on div "Order By Order By" at bounding box center [330, 148] width 105 height 25
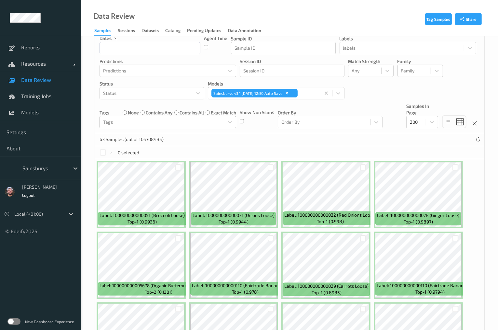
scroll to position [0, 0]
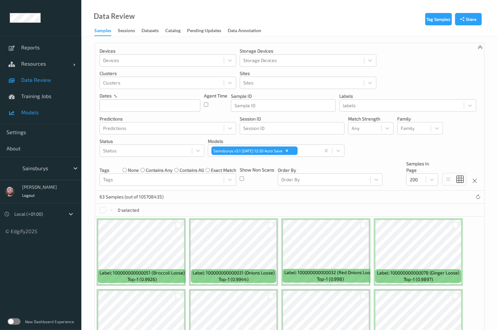
click at [31, 115] on span "Models" at bounding box center [48, 112] width 54 height 7
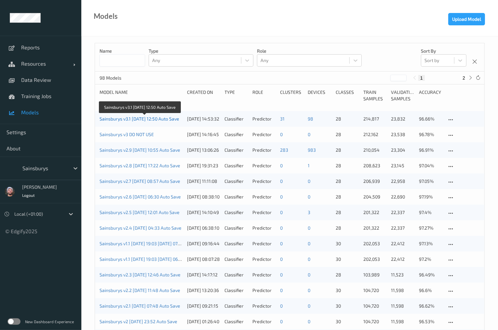
click at [140, 119] on link "Sainsburys v3.1 [DATE] 12:50 Auto Save" at bounding box center [139, 119] width 80 height 6
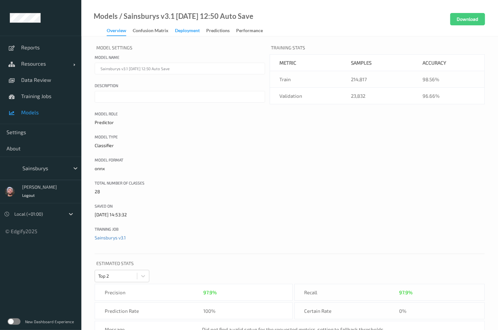
click at [184, 33] on div "Deployment" at bounding box center [187, 31] width 25 height 8
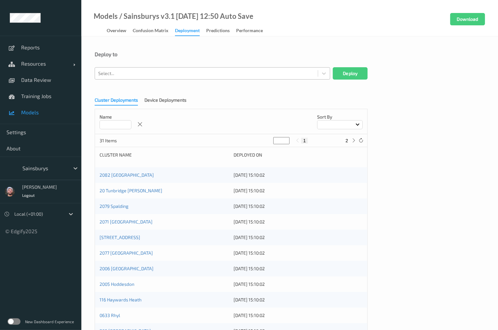
click at [142, 70] on div at bounding box center [206, 74] width 216 height 8
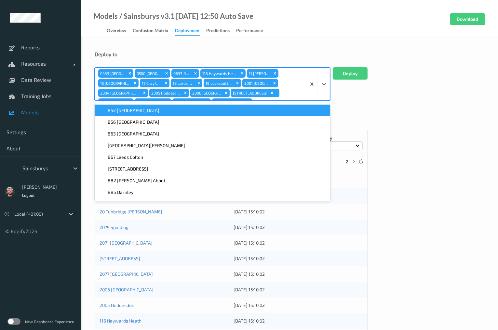
click at [214, 112] on div "852 [GEOGRAPHIC_DATA]" at bounding box center [212, 110] width 228 height 7
click at [225, 111] on div "856 [GEOGRAPHIC_DATA]" at bounding box center [212, 110] width 228 height 7
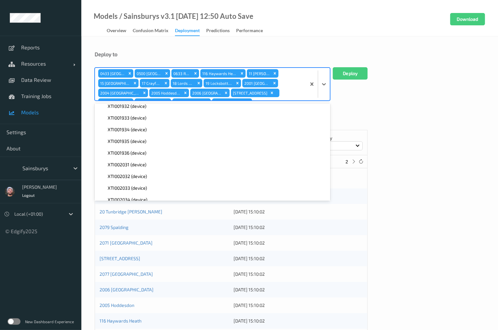
scroll to position [635, 0]
click at [335, 71] on button "Deploy" at bounding box center [349, 73] width 35 height 12
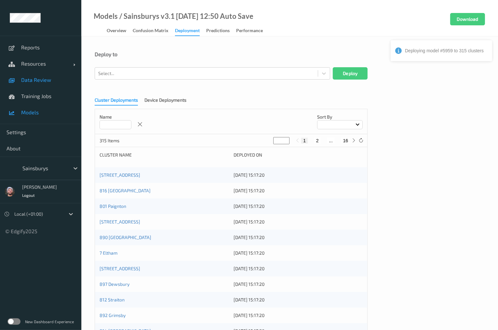
click at [39, 74] on link "Data Review" at bounding box center [40, 80] width 81 height 16
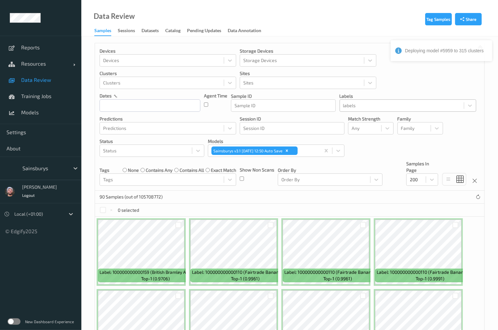
click at [349, 108] on div at bounding box center [401, 106] width 117 height 8
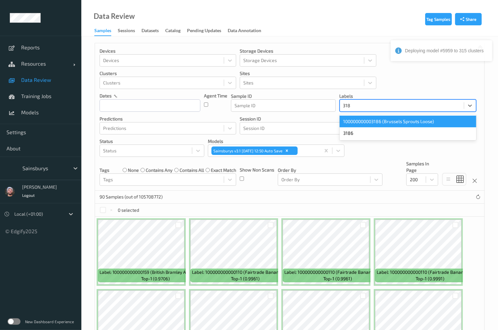
type input "3186"
click at [358, 123] on div "100000000003186 (Brussels Sprouts Loose)" at bounding box center [407, 122] width 137 height 12
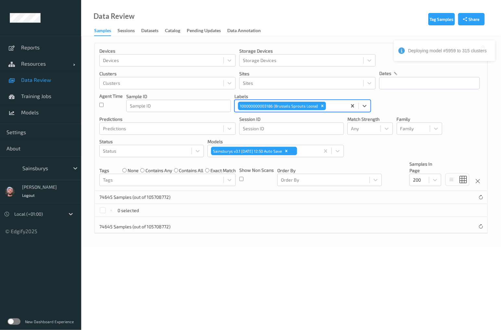
click at [328, 43] on div "Tag Samples Share Devices Devices Storage Devices Storage Devices Clusters Clus…" at bounding box center [291, 141] width 420 height 211
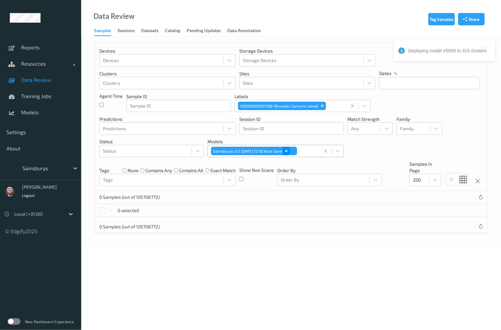
click at [290, 153] on div "Remove Sainsburys v3.1 2025-09-19 12:50 Auto Save" at bounding box center [286, 151] width 7 height 8
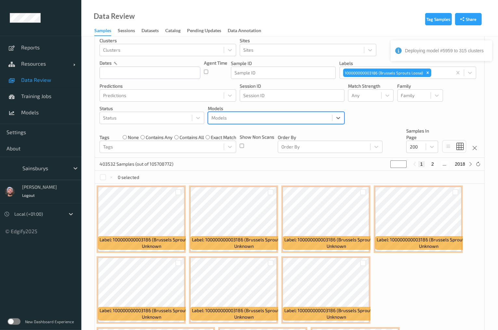
scroll to position [78, 0]
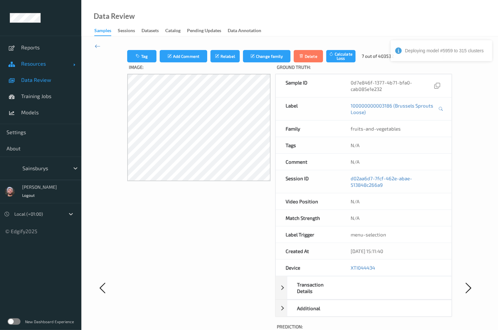
click at [43, 65] on span "Resources" at bounding box center [47, 63] width 52 height 7
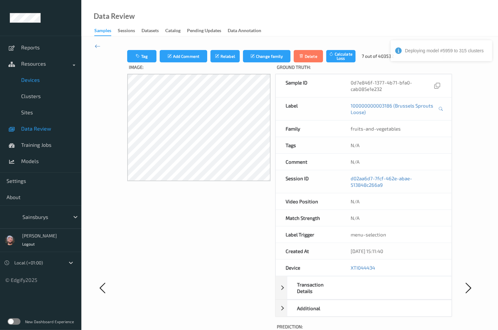
click at [35, 80] on span "Devices" at bounding box center [48, 80] width 54 height 7
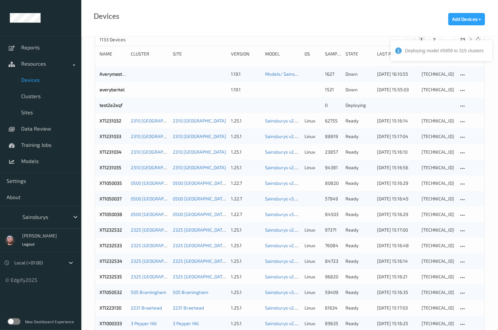
scroll to position [156, 0]
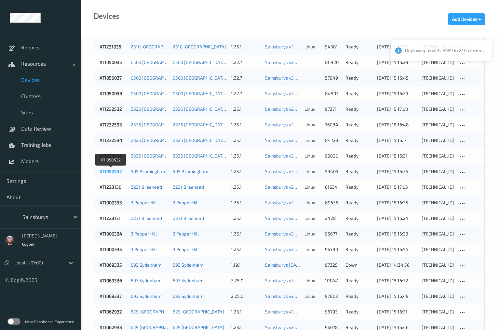
click at [118, 169] on link "XTI050532" at bounding box center [110, 172] width 22 height 6
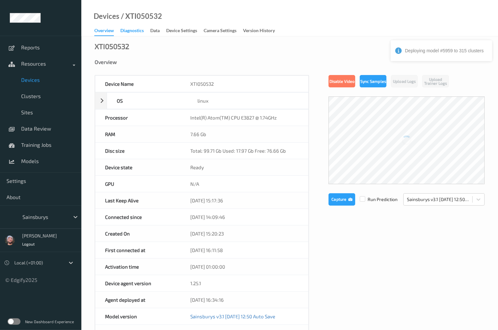
click at [139, 30] on div "Diagnostics" at bounding box center [131, 31] width 23 height 8
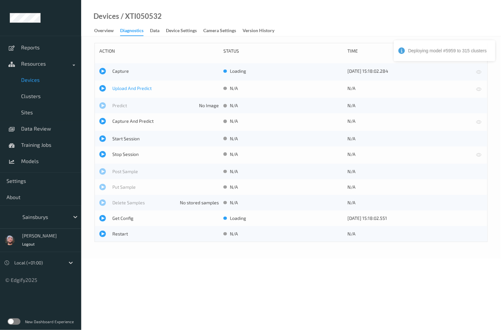
click at [138, 90] on span "Upload And Predict" at bounding box center [165, 88] width 107 height 7
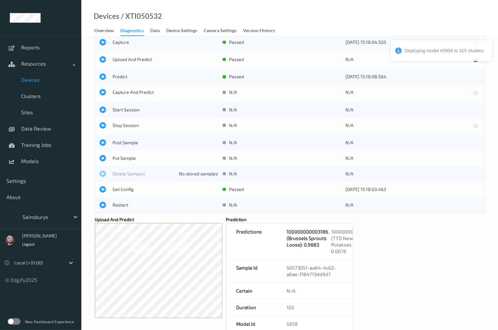
scroll to position [52, 0]
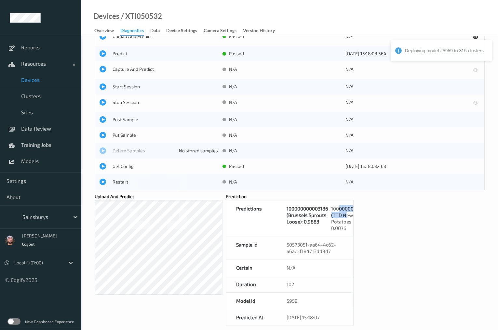
drag, startPoint x: 340, startPoint y: 208, endPoint x: 347, endPoint y: 214, distance: 9.2
click at [347, 214] on div "100000000000021 (TTD New Potatoes Loose): 0.0076" at bounding box center [352, 218] width 42 height 26
click at [387, 214] on div "action status time Capture passed 19/09/2025 15:18:04.503 Upload And Predict pa…" at bounding box center [290, 158] width 390 height 335
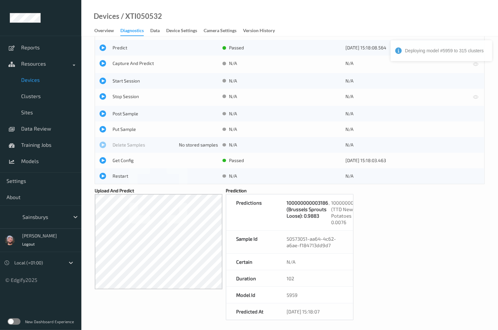
scroll to position [59, 0]
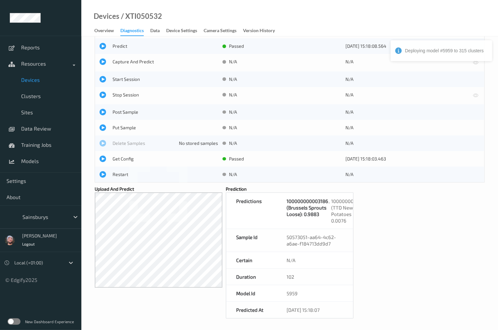
click at [49, 82] on span "Devices" at bounding box center [48, 80] width 54 height 7
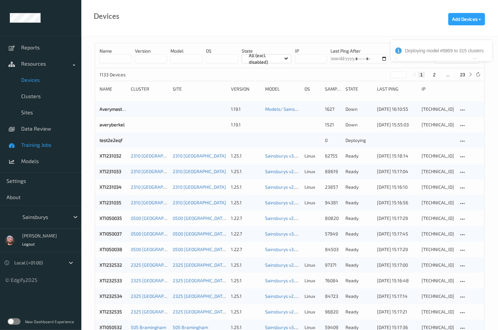
click at [51, 149] on link "Training Jobs" at bounding box center [40, 145] width 81 height 16
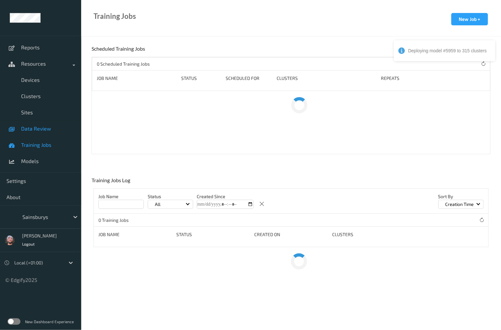
click at [49, 133] on link "Data Review" at bounding box center [40, 129] width 81 height 16
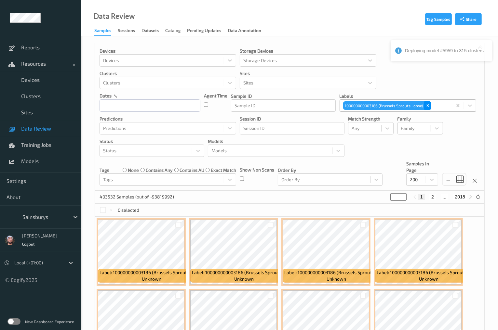
click at [426, 104] on icon "Remove 100000000003186 (Brussels Sprouts Loose)" at bounding box center [427, 105] width 5 height 5
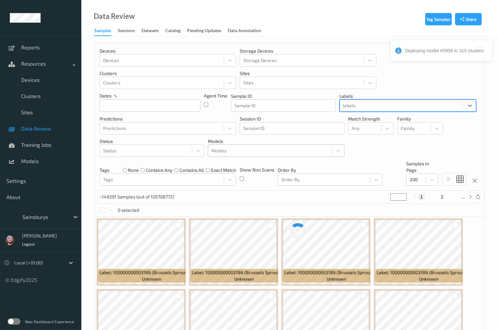
click at [248, 148] on div at bounding box center [269, 151] width 117 height 8
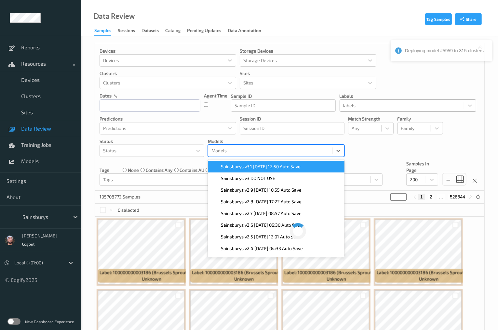
click at [245, 164] on span "Sainsburys v3.1 [DATE] 12:50 Auto Save" at bounding box center [261, 166] width 80 height 7
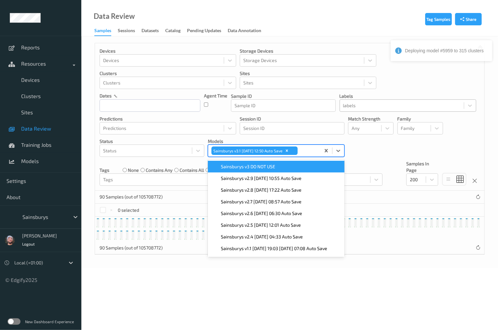
click at [367, 140] on div "Devices Devices Storage Devices Storage Devices Clusters Clusters Sites Sites d…" at bounding box center [289, 117] width 389 height 148
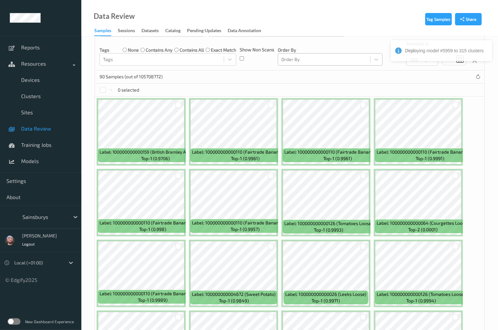
scroll to position [130, 0]
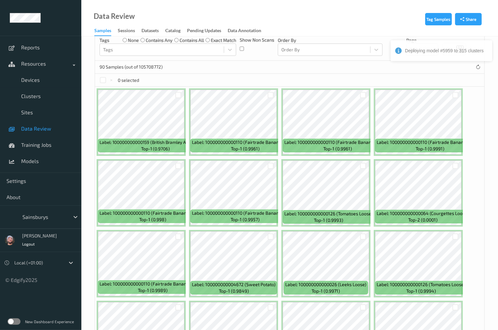
click at [159, 141] on span "Label: 100000000000159 (British Bramley Apples Loose)" at bounding box center [155, 142] width 112 height 7
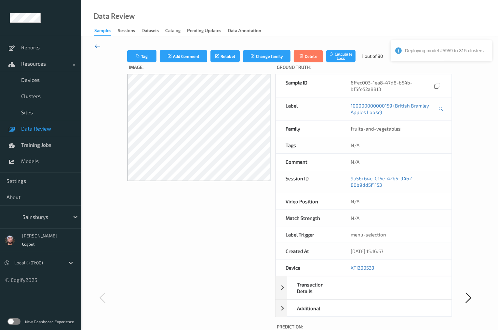
click at [95, 46] on icon at bounding box center [98, 46] width 6 height 7
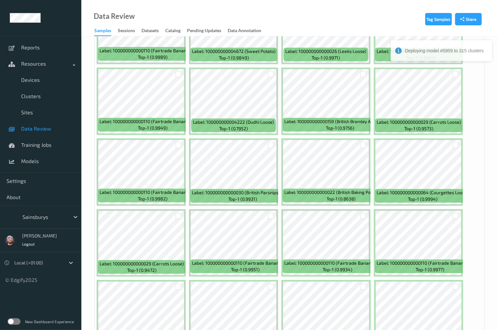
scroll to position [364, 0]
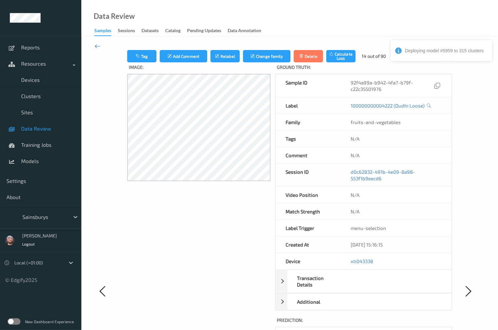
click at [96, 45] on icon at bounding box center [98, 46] width 6 height 7
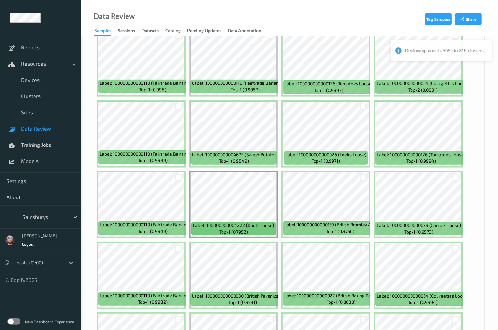
scroll to position [390, 0]
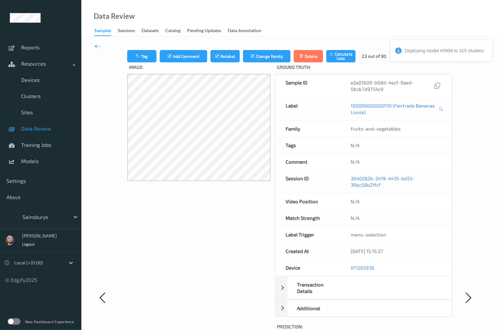
click at [98, 45] on icon at bounding box center [98, 46] width 6 height 7
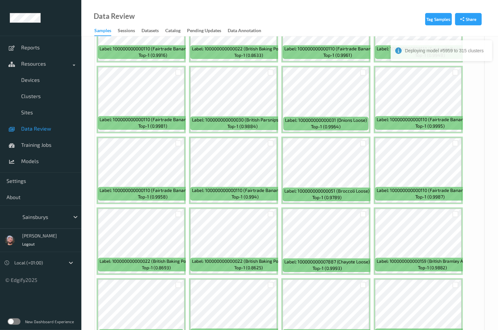
scroll to position [1222, 0]
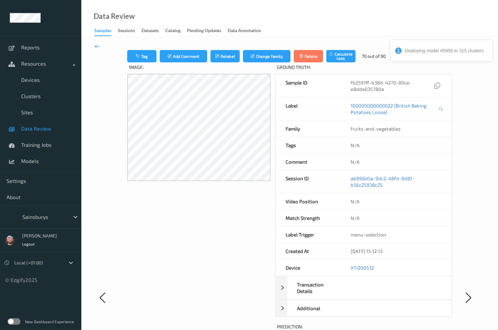
click at [98, 45] on icon at bounding box center [98, 46] width 6 height 7
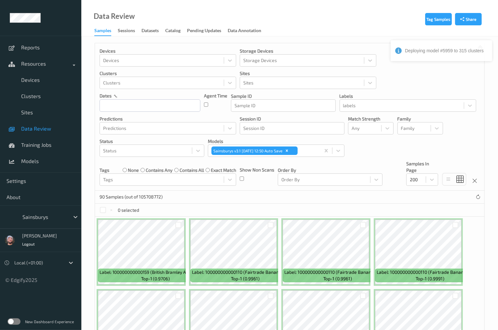
click at [219, 71] on p "Clusters" at bounding box center [167, 73] width 137 height 7
drag, startPoint x: 37, startPoint y: 158, endPoint x: 38, endPoint y: 146, distance: 11.7
click at [37, 158] on span "Models" at bounding box center [48, 161] width 54 height 7
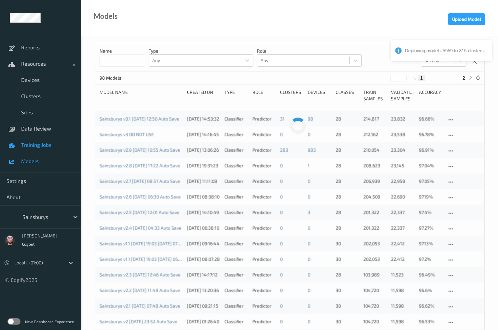
click at [38, 146] on span "Training Jobs" at bounding box center [48, 145] width 54 height 7
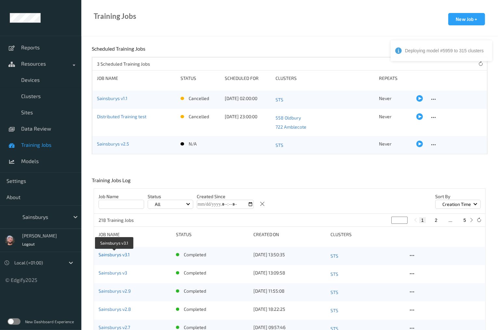
click at [119, 255] on link "Sainsburys v3.1" at bounding box center [113, 255] width 31 height 6
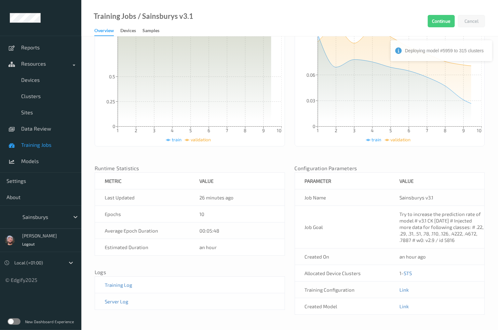
scroll to position [115, 0]
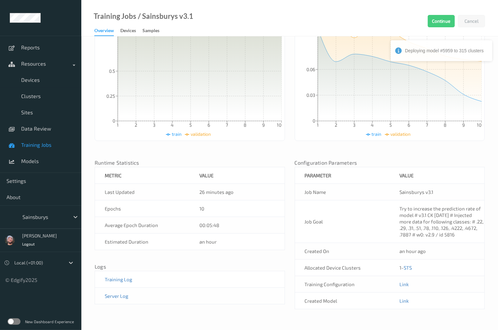
click at [400, 279] on td "Link" at bounding box center [436, 284] width 95 height 17
click at [401, 284] on link "Link" at bounding box center [403, 284] width 9 height 6
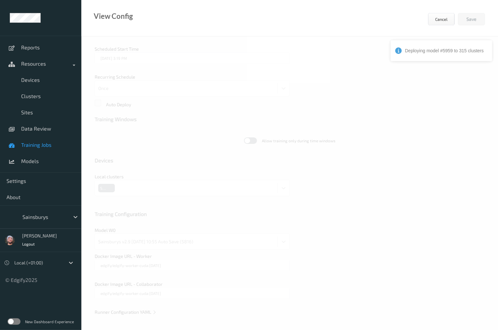
scroll to position [116, 0]
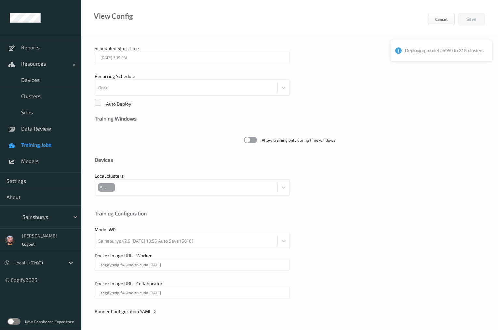
click at [138, 309] on span "Runner Configuration YAML" at bounding box center [126, 312] width 62 height 6
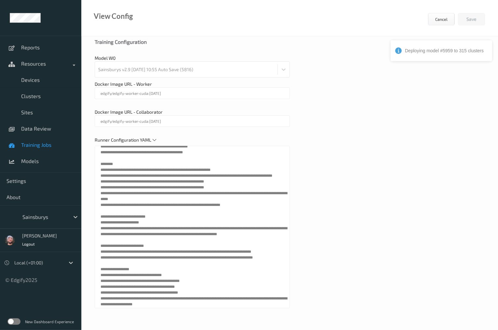
scroll to position [85, 0]
click at [331, 201] on div "Runner Configuration YAML" at bounding box center [290, 226] width 390 height 178
click at [51, 135] on link "Data Review" at bounding box center [40, 129] width 81 height 16
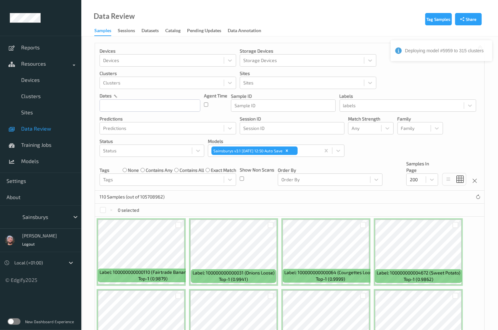
click at [300, 204] on div "0 selected" at bounding box center [289, 210] width 389 height 13
click at [48, 130] on span "Data Review" at bounding box center [48, 128] width 54 height 7
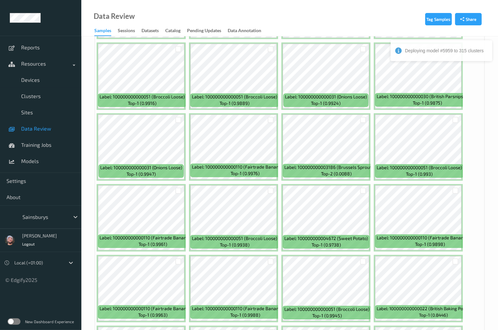
scroll to position [1248, 0]
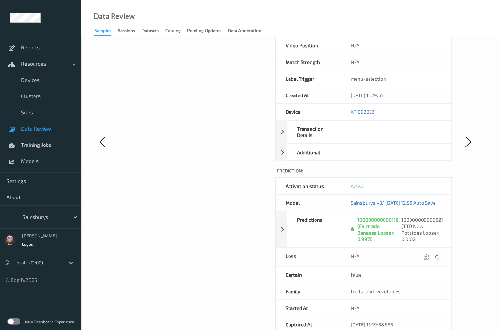
scroll to position [130, 0]
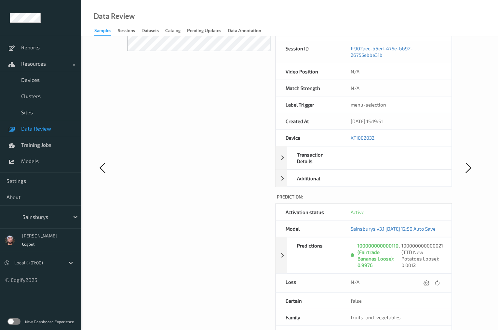
click at [47, 133] on link "Data Review" at bounding box center [40, 129] width 81 height 16
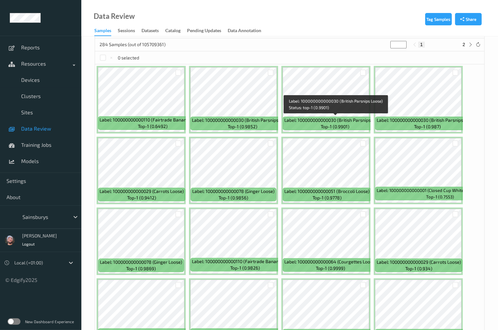
scroll to position [208, 0]
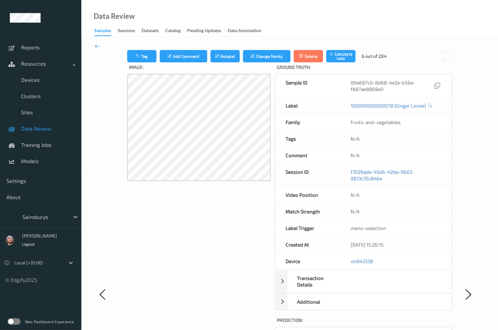
click at [47, 124] on link "Data Review" at bounding box center [40, 129] width 81 height 16
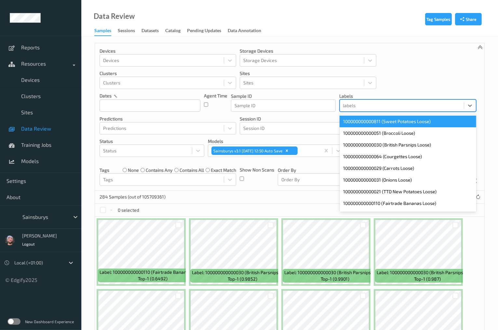
click at [360, 106] on div at bounding box center [401, 106] width 117 height 8
click at [44, 128] on span "Data Review" at bounding box center [48, 128] width 54 height 7
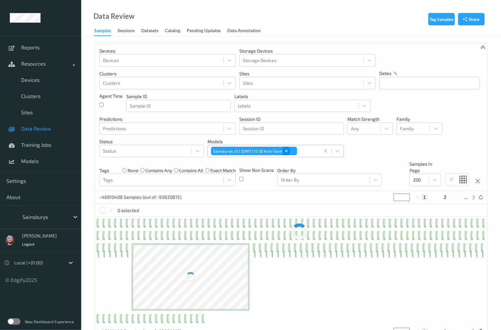
click at [289, 151] on icon "Remove Sainsburys v3.1 2025-09-19 12:50 Auto Save" at bounding box center [286, 151] width 5 height 5
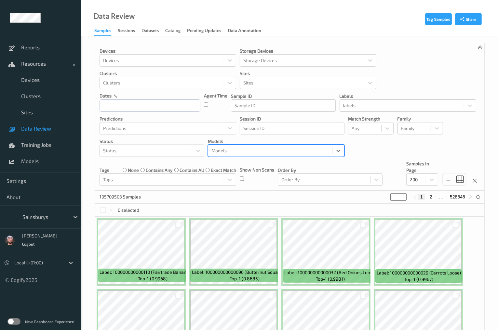
type input "v"
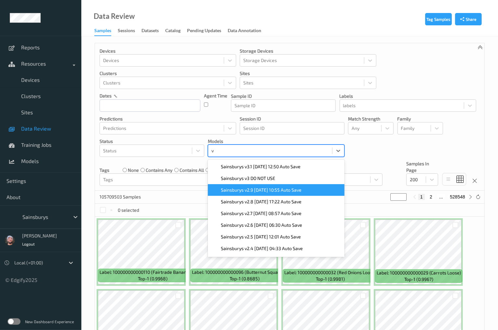
click at [269, 191] on span "Sainsburys v2.9 [DATE] 10:55 Auto Save" at bounding box center [261, 190] width 81 height 7
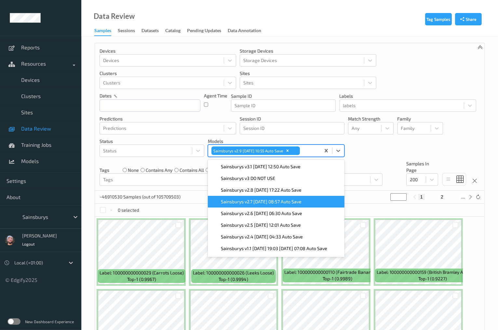
click at [366, 157] on div "Devices Devices Storage Devices Storage Devices Clusters Clusters Sites Sites d…" at bounding box center [289, 117] width 389 height 148
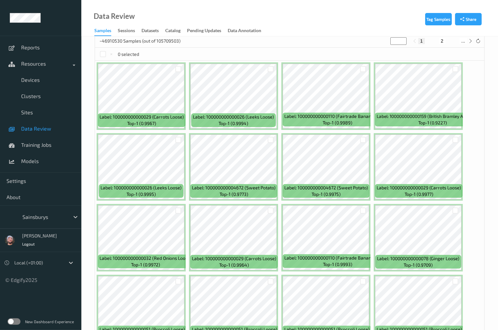
scroll to position [234, 0]
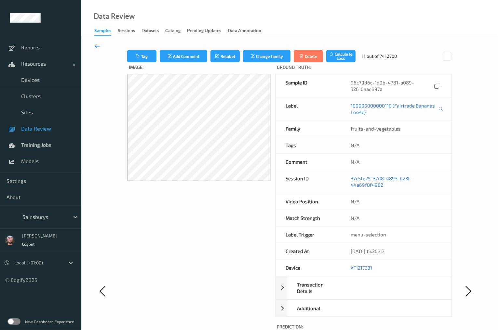
click at [95, 46] on icon at bounding box center [98, 46] width 6 height 7
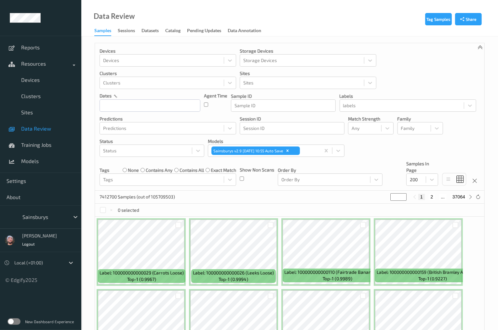
click at [266, 189] on div "Devices Devices Storage Devices Storage Devices Clusters Clusters Sites Sites d…" at bounding box center [289, 117] width 389 height 148
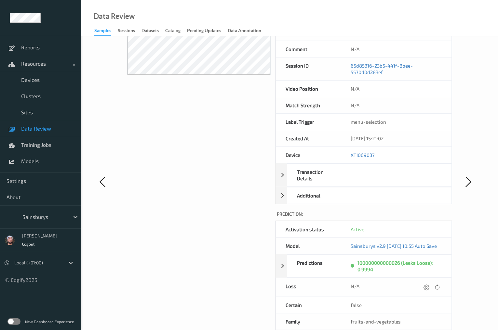
scroll to position [2, 0]
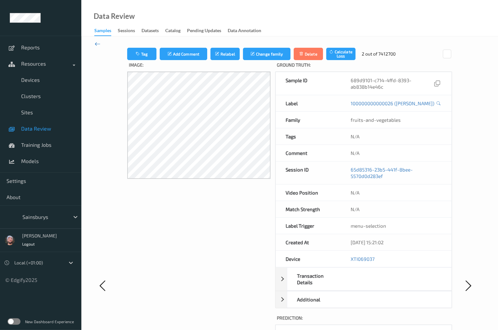
click at [100, 42] on icon at bounding box center [98, 43] width 6 height 7
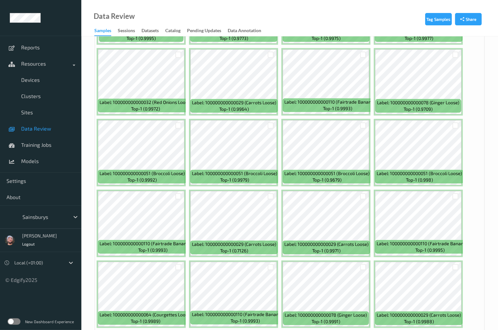
scroll to position [442, 0]
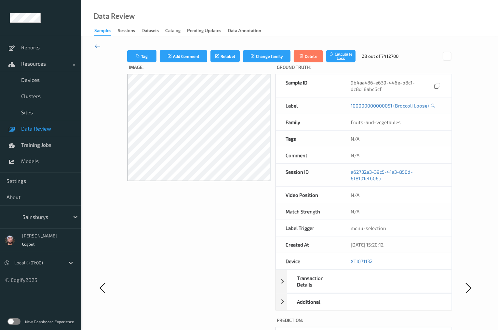
click at [55, 130] on span "Data Review" at bounding box center [48, 128] width 54 height 7
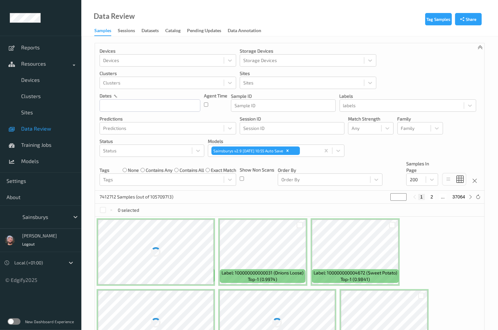
click at [250, 164] on div "Show Non Scans" at bounding box center [257, 173] width 34 height 25
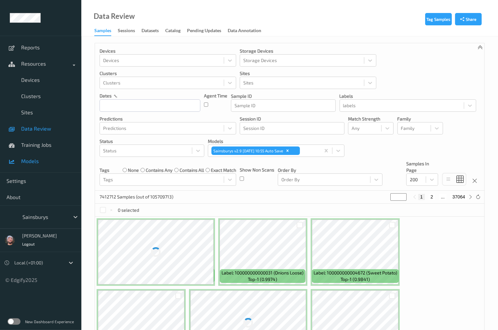
click at [25, 160] on span "Models" at bounding box center [48, 161] width 54 height 7
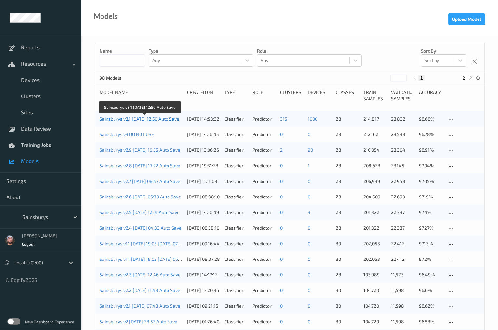
click at [139, 120] on link "Sainsburys v3.1 [DATE] 12:50 Auto Save" at bounding box center [139, 119] width 80 height 6
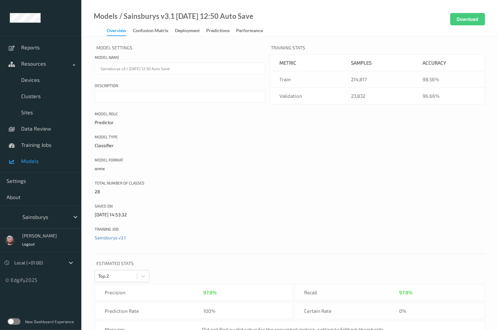
scroll to position [156, 0]
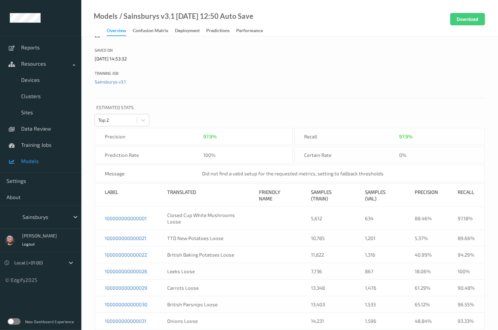
click at [53, 169] on link "Models" at bounding box center [40, 161] width 81 height 16
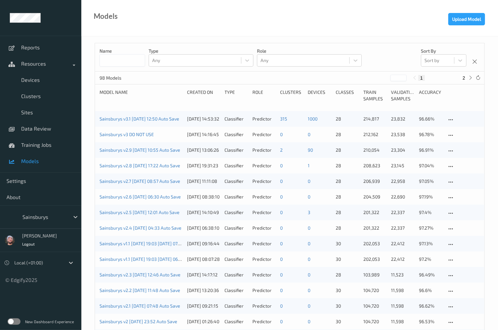
click at [204, 103] on div "Model Name Created On Type Role clusters devices Classes Train Samples Validati…" at bounding box center [289, 98] width 380 height 18
click at [50, 129] on span "Data Review" at bounding box center [48, 128] width 54 height 7
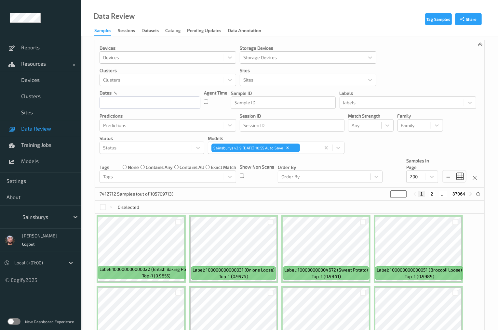
scroll to position [156, 0]
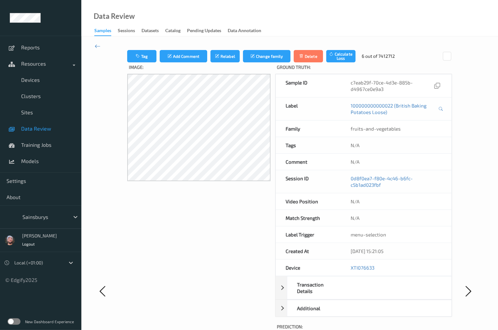
click at [27, 128] on span "Data Review" at bounding box center [48, 128] width 54 height 7
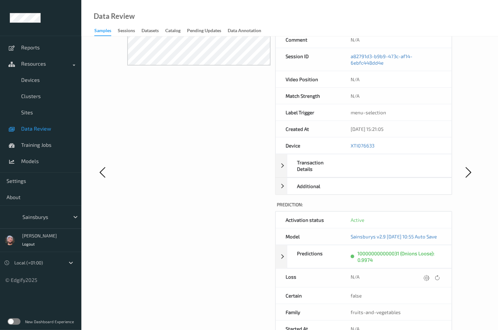
scroll to position [130, 0]
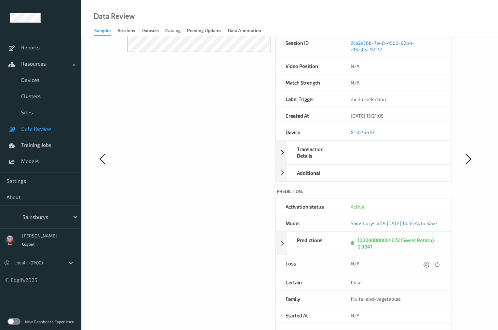
scroll to position [130, 0]
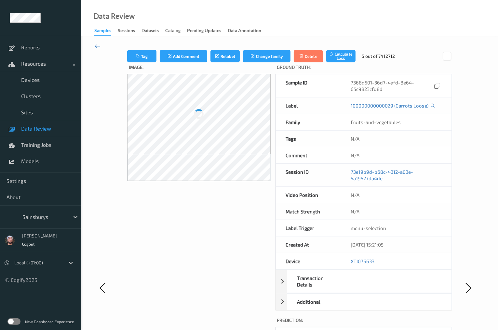
scroll to position [130, 0]
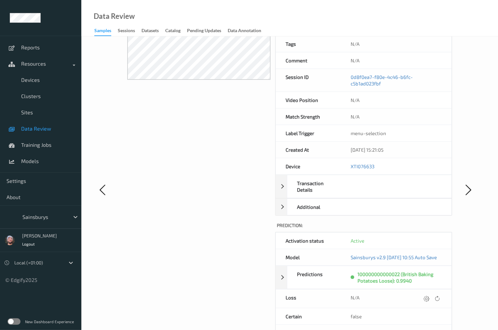
scroll to position [104, 0]
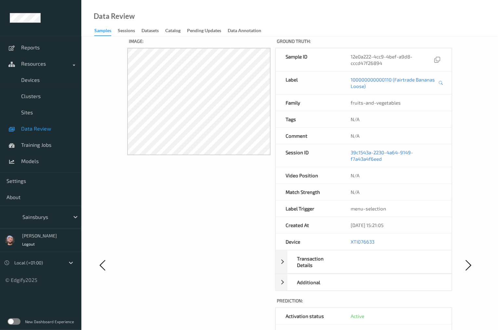
click at [54, 126] on span "Data Review" at bounding box center [48, 128] width 54 height 7
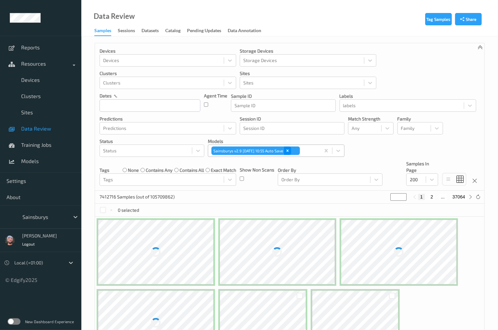
click at [291, 153] on div "Remove Sainsburys v2.9 2025-08-04 10:55 Auto Save" at bounding box center [287, 151] width 7 height 8
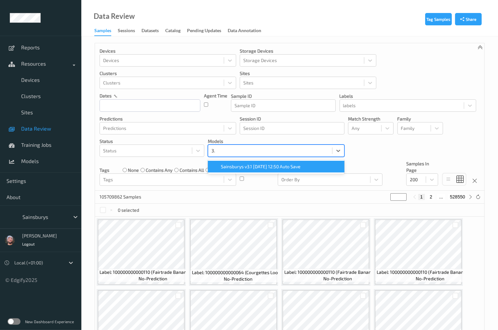
type input "3.1"
click at [246, 167] on span "Sainsburys v3.1 [DATE] 12:50 Auto Save" at bounding box center [261, 166] width 80 height 7
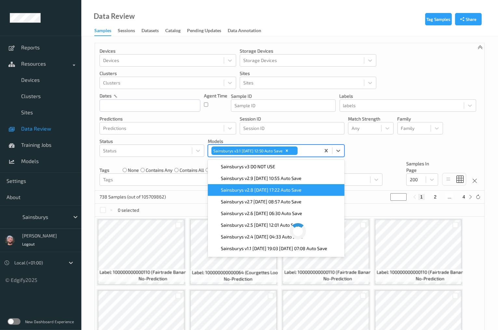
click at [194, 200] on div "738 Samples (out of 105709862) * 1 2 ... 4" at bounding box center [289, 197] width 389 height 13
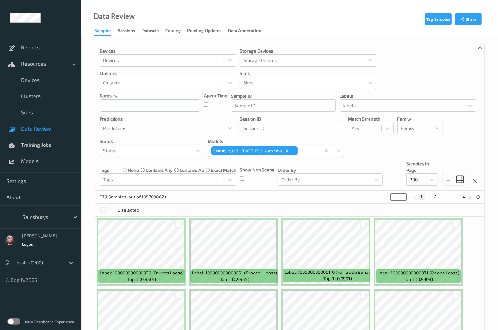
scroll to position [104, 0]
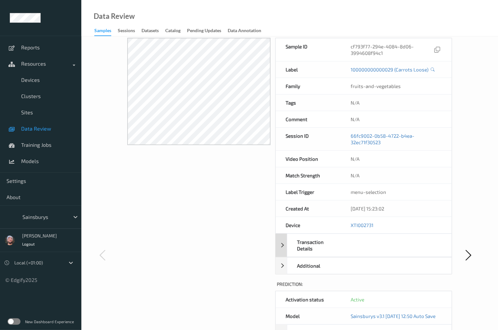
scroll to position [52, 0]
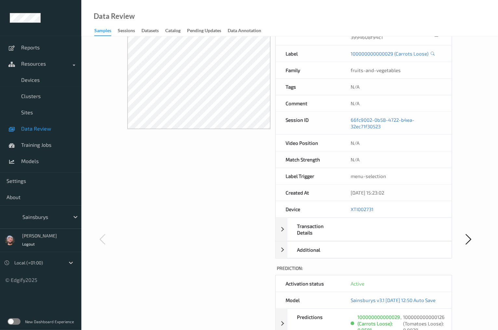
click at [229, 197] on div "Image:" at bounding box center [198, 245] width 143 height 470
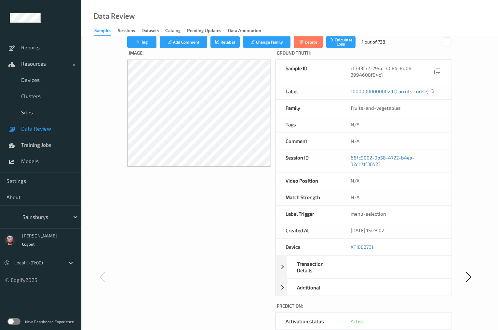
scroll to position [0, 0]
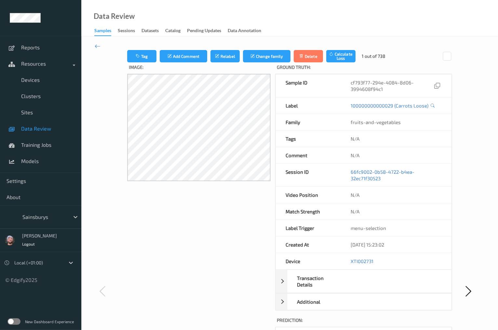
click at [164, 232] on div "Image:" at bounding box center [198, 297] width 143 height 470
click at [99, 46] on icon at bounding box center [98, 46] width 6 height 7
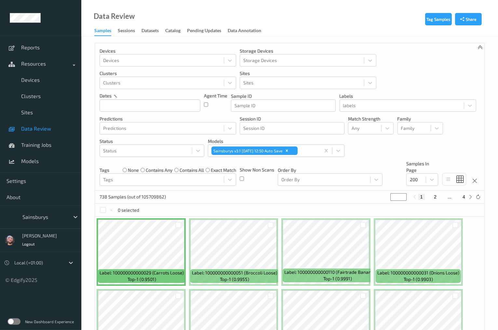
scroll to position [104, 0]
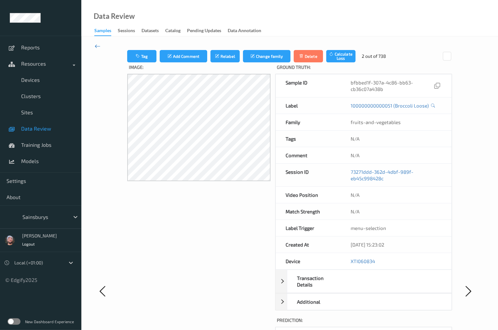
click at [97, 46] on icon at bounding box center [98, 46] width 6 height 7
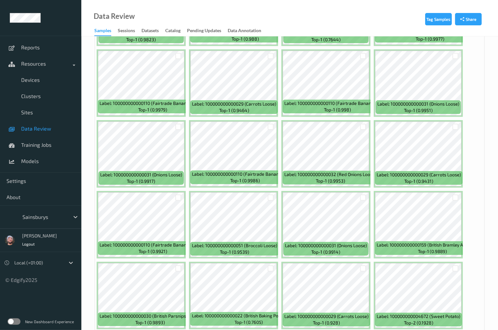
scroll to position [312, 0]
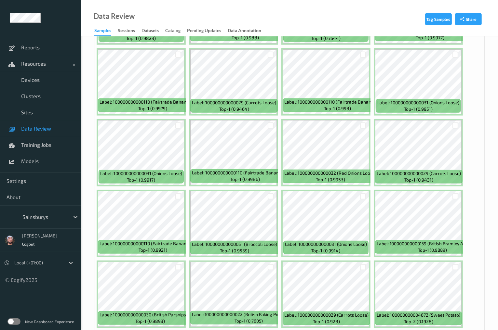
click at [237, 242] on span "Label: 100000000000051 (Broccoli Loose)" at bounding box center [234, 244] width 85 height 7
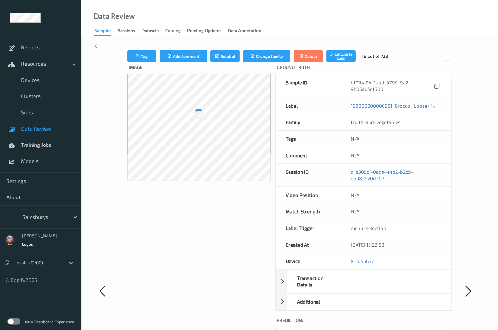
scroll to position [156, 0]
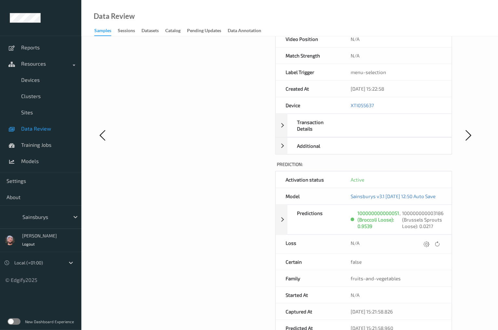
click at [46, 131] on span "Data Review" at bounding box center [48, 128] width 54 height 7
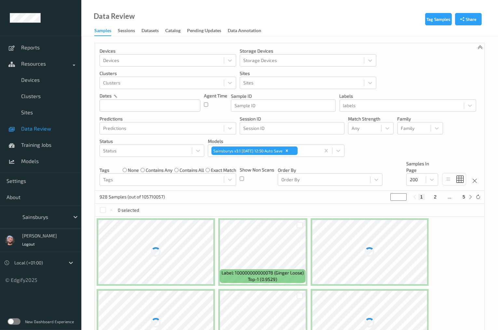
click at [237, 161] on div "Devices Devices Storage Devices Storage Devices Clusters Clusters Sites Sites d…" at bounding box center [289, 117] width 389 height 148
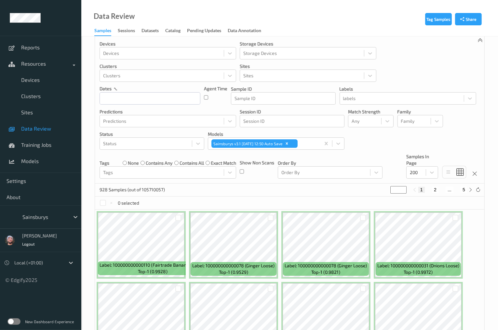
scroll to position [78, 0]
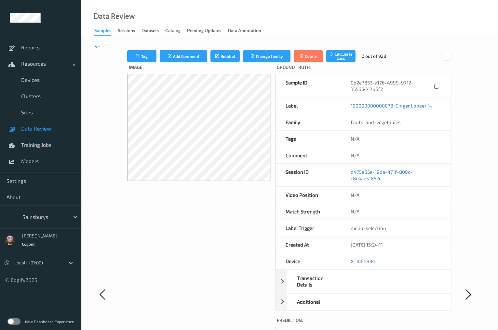
click at [45, 133] on link "Data Review" at bounding box center [40, 129] width 81 height 16
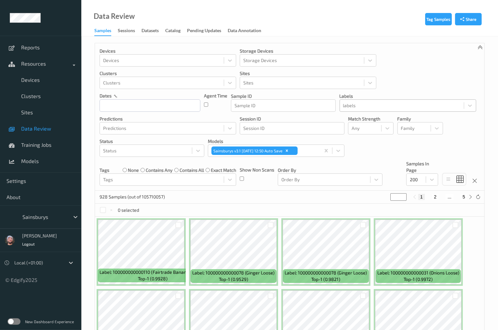
click at [411, 108] on div at bounding box center [401, 106] width 117 height 8
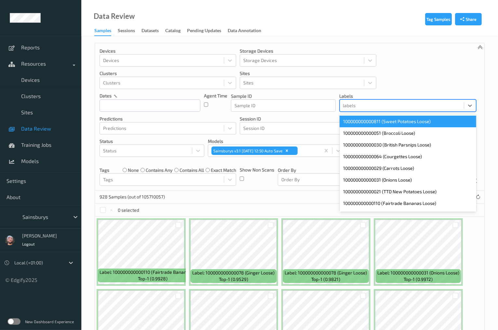
click at [295, 206] on div "0 selected" at bounding box center [289, 210] width 389 height 13
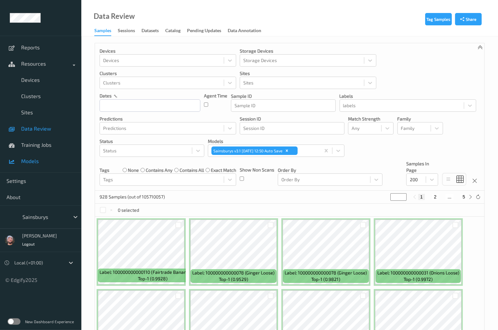
click at [23, 166] on link "Models" at bounding box center [40, 161] width 81 height 16
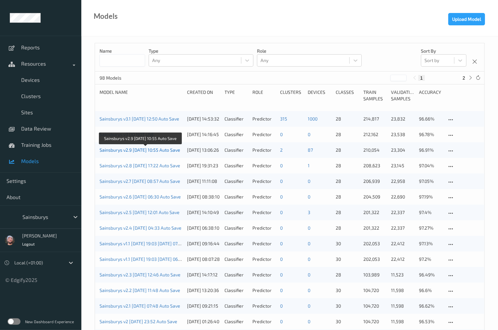
click at [157, 150] on link "Sainsburys v2.9 [DATE] 10:55 Auto Save" at bounding box center [139, 150] width 81 height 6
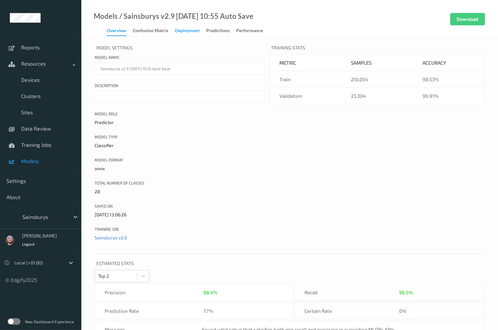
click at [184, 33] on div "Deployment" at bounding box center [187, 31] width 25 height 8
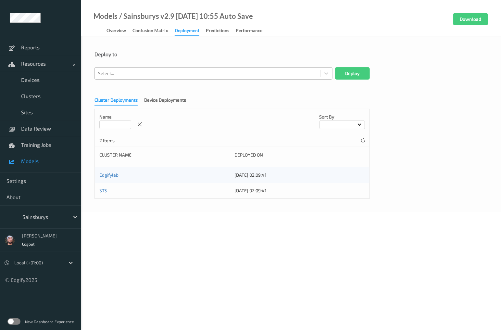
click at [129, 77] on div at bounding box center [207, 74] width 219 height 8
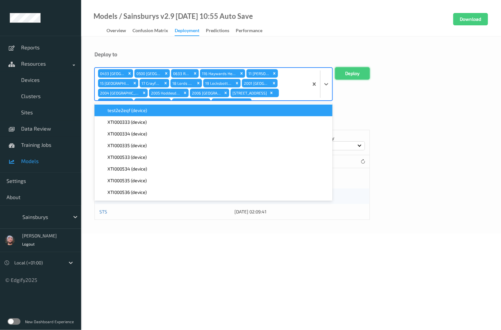
click at [356, 73] on button "Deploy" at bounding box center [352, 73] width 35 height 12
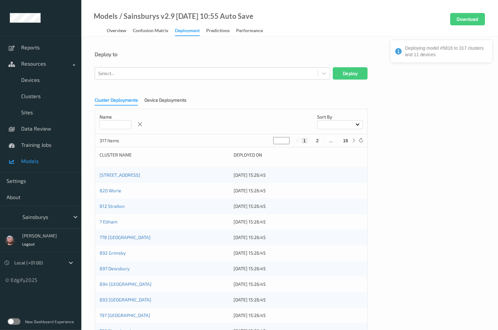
click at [52, 163] on span "Models" at bounding box center [48, 161] width 54 height 7
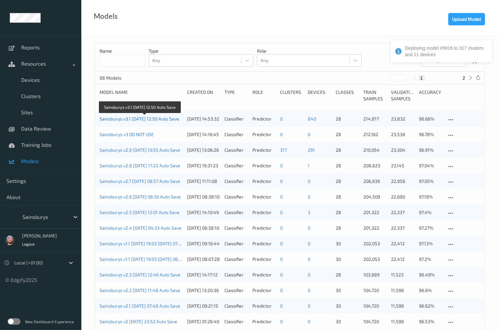
click at [150, 120] on link "Sainsburys v3.1 [DATE] 12:50 Auto Save" at bounding box center [139, 119] width 80 height 6
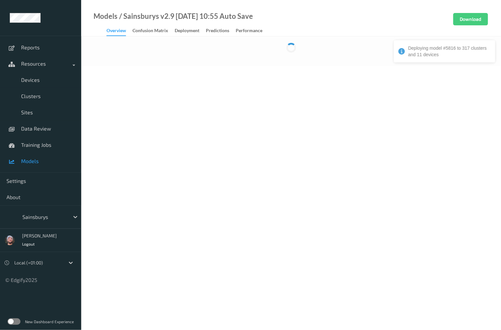
click at [188, 35] on div "Deployment" at bounding box center [187, 31] width 25 height 8
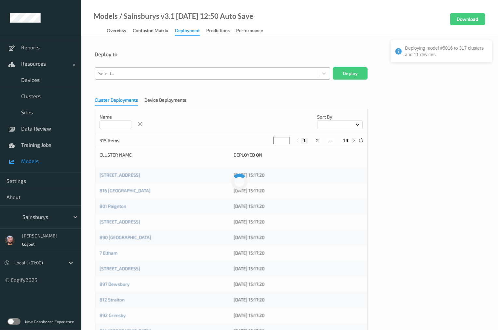
click at [149, 70] on div at bounding box center [206, 74] width 216 height 8
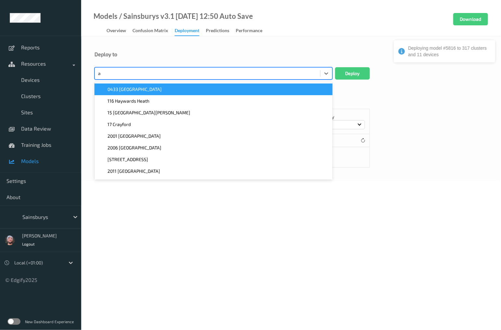
type input "ab"
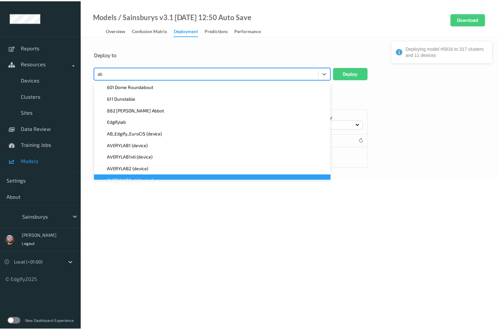
scroll to position [52, 0]
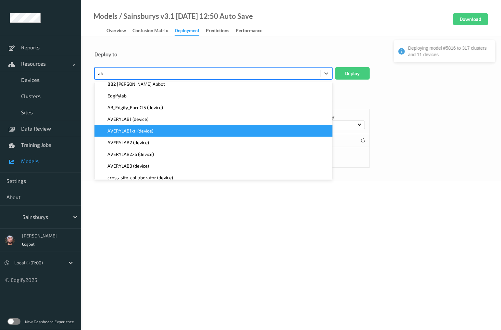
click at [141, 132] on span "AVERYLAB1xti (device)" at bounding box center [131, 131] width 46 height 7
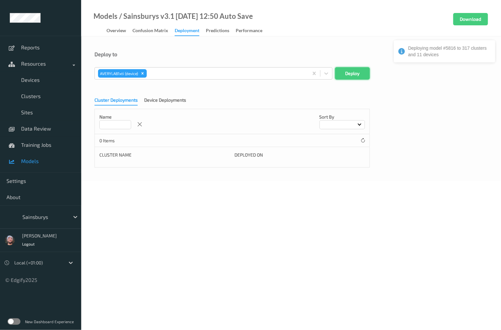
click at [344, 74] on button "Deploy" at bounding box center [352, 73] width 35 height 12
click at [49, 136] on link "Data Review" at bounding box center [40, 129] width 81 height 16
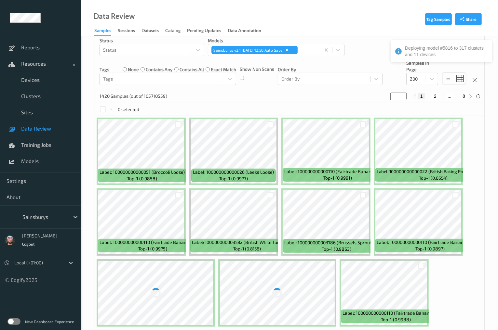
scroll to position [78, 0]
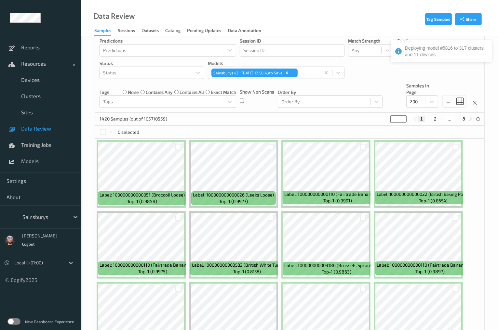
click at [206, 83] on div "Tags none contains any contains all exact match Tags" at bounding box center [167, 95] width 137 height 25
click at [38, 143] on span "Training Jobs" at bounding box center [48, 145] width 54 height 7
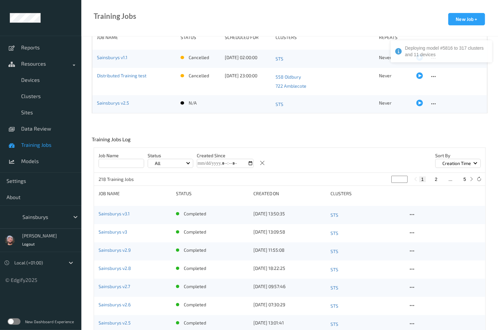
scroll to position [52, 0]
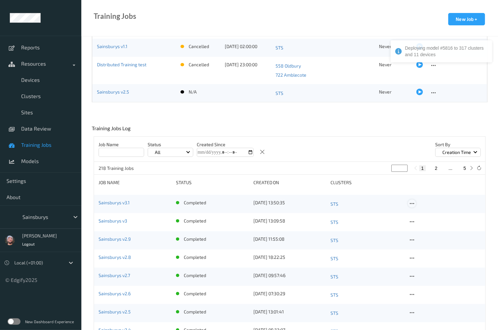
click at [411, 203] on icon at bounding box center [412, 204] width 6 height 6
click at [424, 226] on div "Copy Job" at bounding box center [427, 226] width 16 height 6
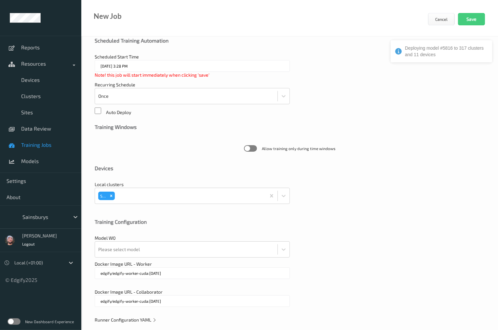
scroll to position [116, 0]
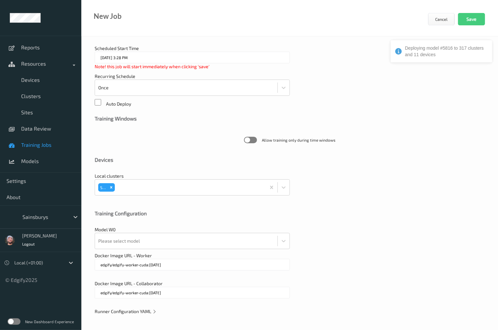
click at [129, 314] on div "**********" at bounding box center [289, 125] width 416 height 411
click at [130, 309] on span "Runner Configuration YAML" at bounding box center [126, 312] width 62 height 6
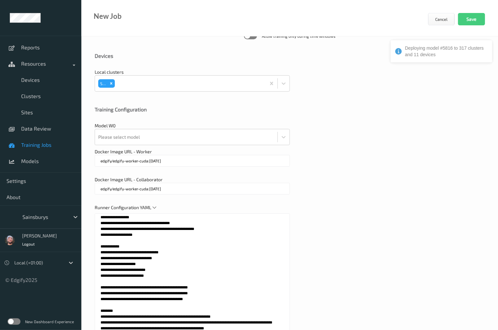
click at [191, 296] on textarea at bounding box center [192, 295] width 195 height 163
click at [318, 244] on div "Runner Configuration YAML" at bounding box center [290, 293] width 390 height 178
click at [180, 49] on div "**********" at bounding box center [289, 107] width 416 height 583
click at [49, 145] on span "Training Jobs" at bounding box center [48, 145] width 54 height 7
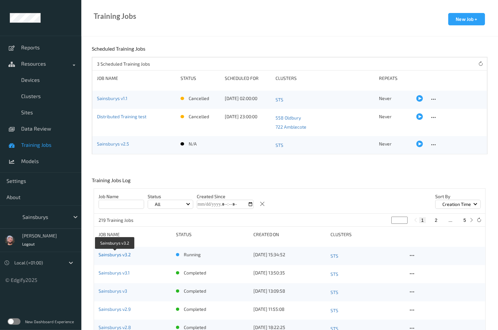
click at [117, 256] on link "Sainsburys v3.2" at bounding box center [114, 255] width 32 height 6
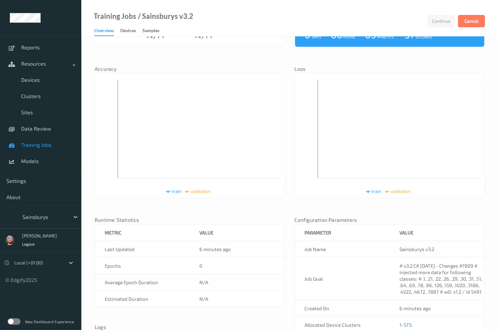
scroll to position [128, 0]
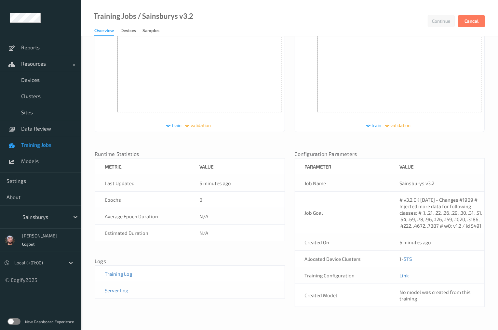
click at [402, 276] on link "Link" at bounding box center [403, 276] width 9 height 6
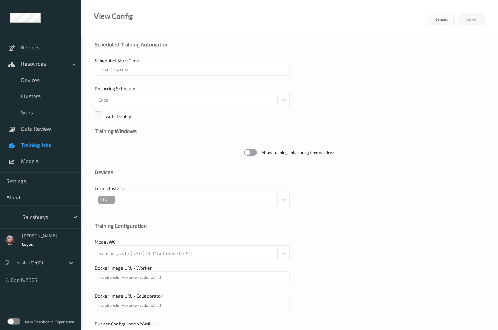
scroll to position [116, 0]
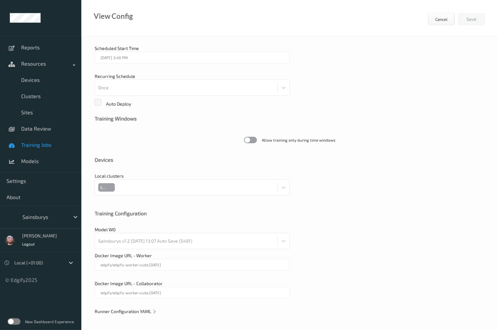
click at [135, 308] on div "Runner Configuration YAML" at bounding box center [290, 311] width 390 height 7
click at [139, 309] on span "Runner Configuration YAML" at bounding box center [126, 312] width 62 height 6
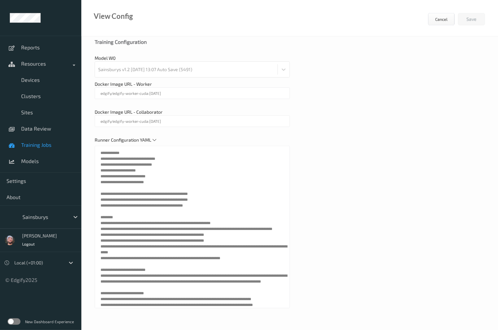
scroll to position [7, 0]
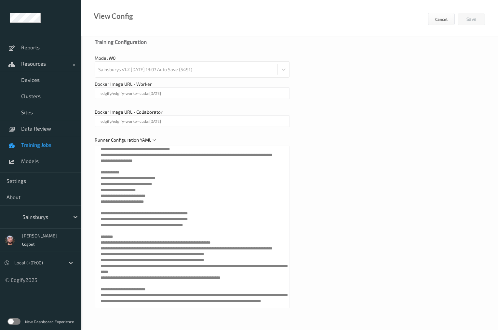
click at [42, 143] on span "Training Jobs" at bounding box center [48, 145] width 54 height 7
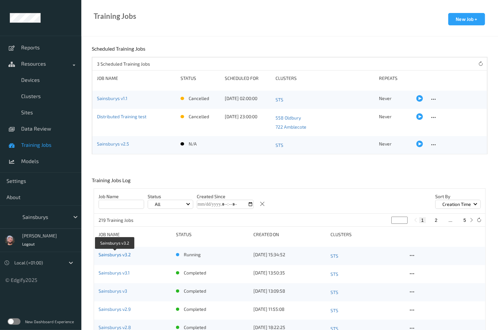
click at [112, 255] on link "Sainsburys v3.2" at bounding box center [114, 255] width 32 height 6
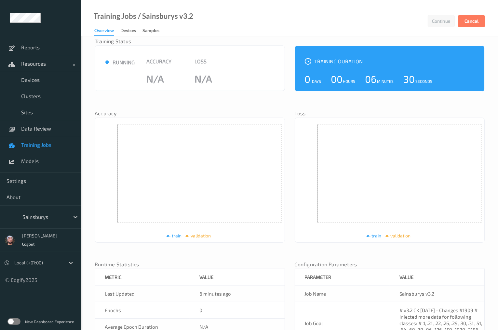
scroll to position [26, 0]
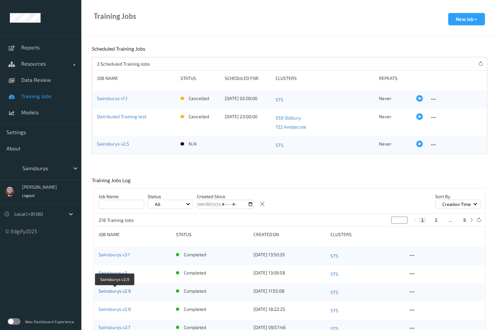
click at [121, 289] on link "Sainsburys v2.9" at bounding box center [114, 291] width 32 height 6
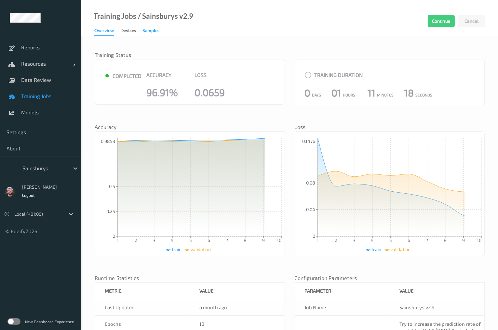
click at [152, 31] on div "Samples" at bounding box center [150, 31] width 17 height 8
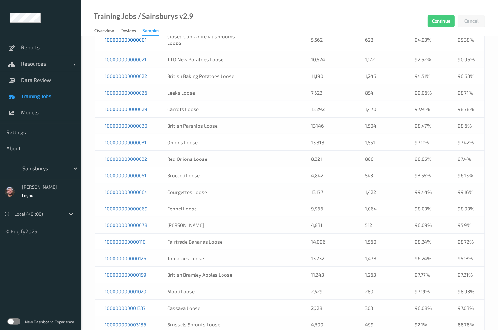
scroll to position [48, 0]
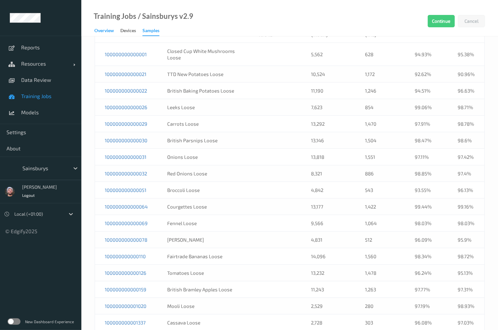
click at [106, 33] on div "Overview" at bounding box center [104, 31] width 20 height 8
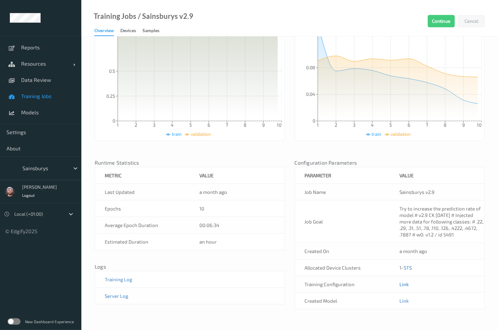
click at [402, 282] on link "Link" at bounding box center [403, 284] width 9 height 6
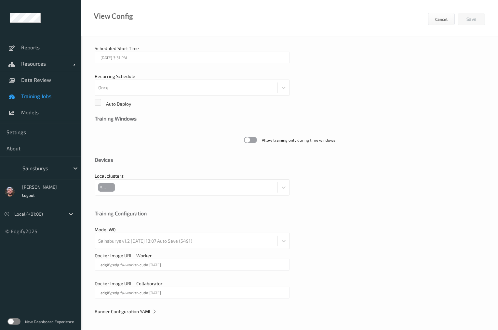
click at [151, 311] on span "Runner Configuration YAML" at bounding box center [126, 312] width 62 height 6
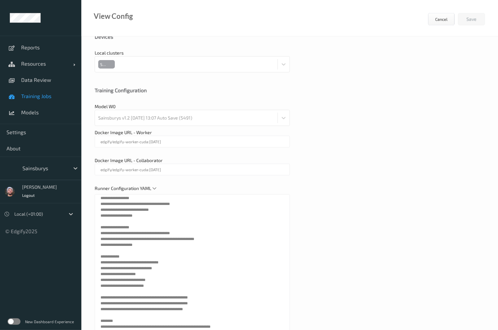
scroll to position [246, 0]
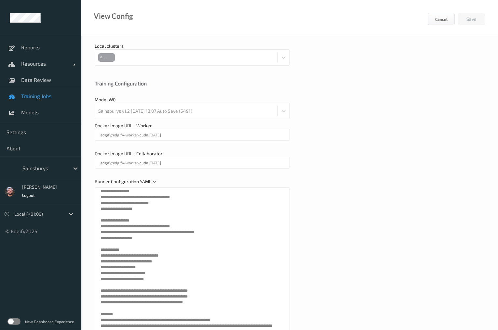
click at [199, 114] on div "Sainsburys v1.2 2025-05-08 13:07 Auto Save (5491)" at bounding box center [192, 111] width 195 height 16
copy div "5491"
drag, startPoint x: 310, startPoint y: 247, endPoint x: 196, endPoint y: 249, distance: 113.8
click at [310, 247] on div "Runner Configuration YAML" at bounding box center [290, 267] width 390 height 178
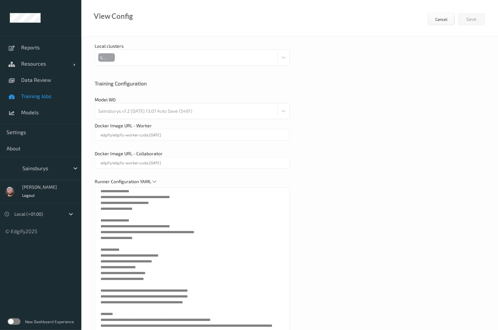
click at [48, 99] on span "Training Jobs" at bounding box center [48, 96] width 54 height 7
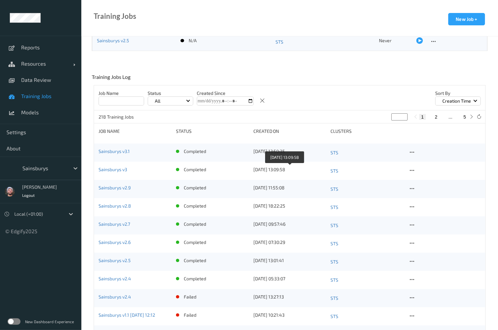
scroll to position [104, 0]
click at [412, 189] on icon at bounding box center [412, 188] width 6 height 6
click at [425, 207] on div "Copy Job" at bounding box center [427, 210] width 16 height 6
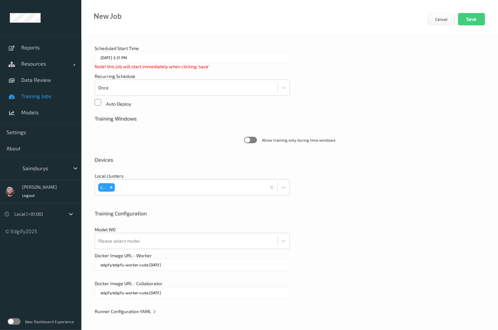
click at [142, 309] on span "Runner Configuration YAML" at bounding box center [126, 312] width 62 height 6
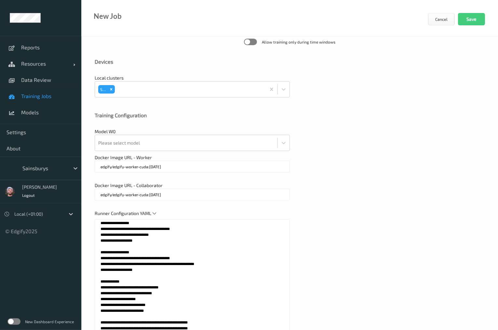
scroll to position [220, 0]
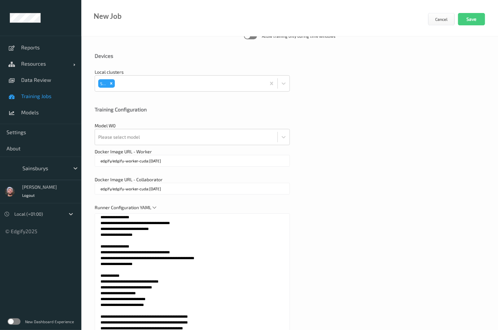
click at [198, 271] on textarea at bounding box center [192, 295] width 195 height 163
paste textarea "**********"
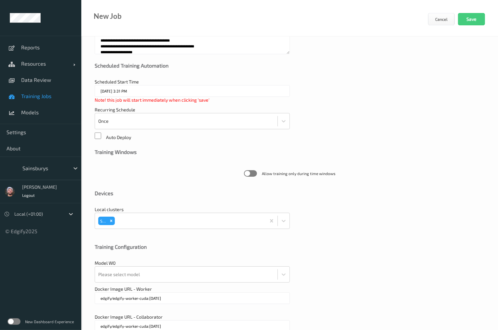
scroll to position [5, 0]
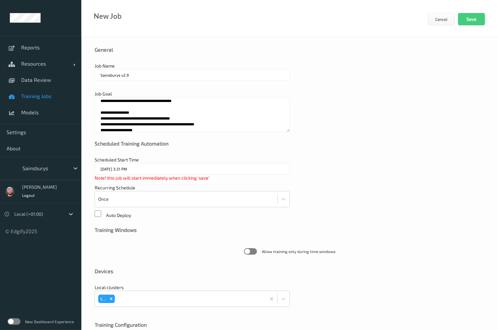
type textarea "**********"
drag, startPoint x: 123, startPoint y: 77, endPoint x: 142, endPoint y: 73, distance: 19.2
click at [142, 73] on input "Sainsburys v2.9" at bounding box center [192, 75] width 195 height 12
type input "Sainsburys v3.2"
click at [162, 119] on textarea "**********" at bounding box center [192, 114] width 195 height 35
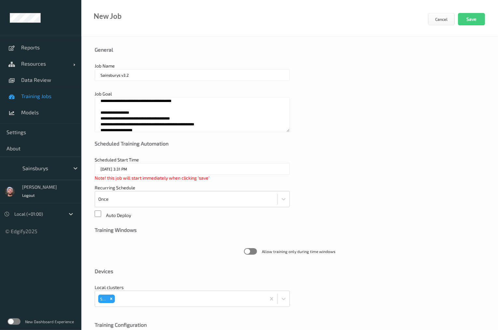
paste textarea "**********"
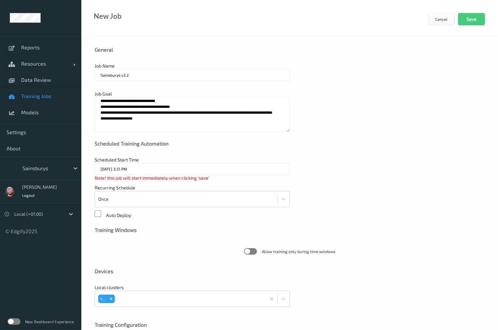
click at [150, 128] on textarea "**********" at bounding box center [192, 114] width 195 height 35
click at [153, 123] on textarea "**********" at bounding box center [192, 114] width 195 height 35
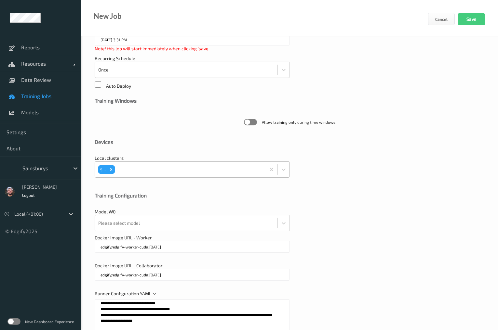
scroll to position [161, 0]
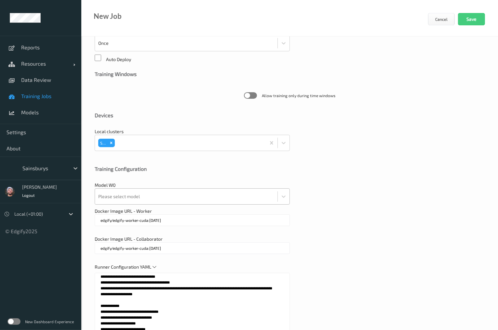
type textarea "**********"
click at [155, 200] on div at bounding box center [186, 196] width 176 height 13
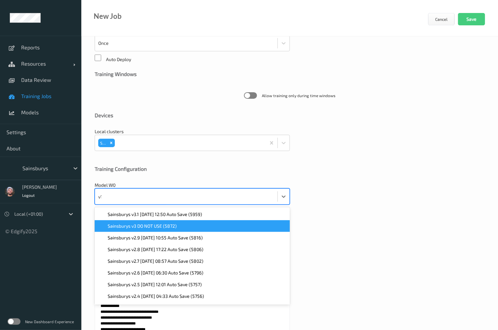
type input "v1.2"
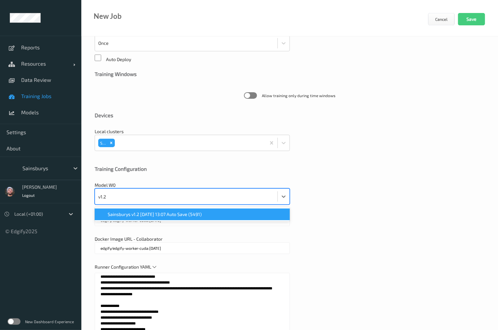
click at [150, 214] on span "Sainsburys v1.2 2025-05-08 13:07 Auto Save (5491)" at bounding box center [155, 214] width 94 height 7
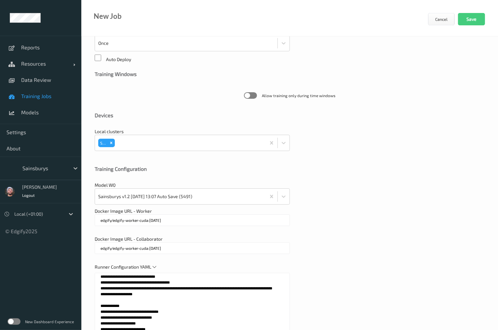
click at [342, 226] on div "Docker Image URL - Worker edgify/edgify-worker-cuda:2.5.20" at bounding box center [290, 220] width 390 height 25
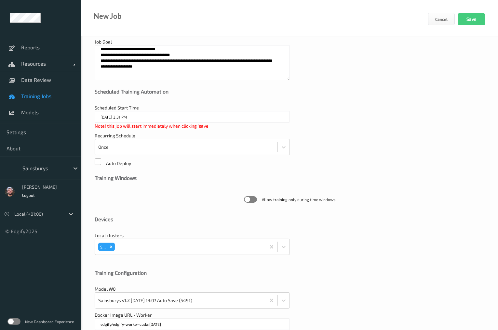
scroll to position [0, 0]
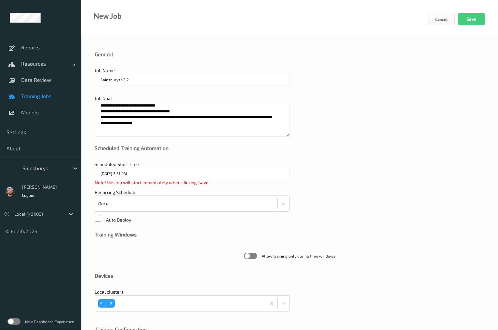
click at [191, 89] on div at bounding box center [192, 88] width 195 height 7
click at [187, 96] on div "**********" at bounding box center [192, 116] width 195 height 42
click at [188, 94] on div "**********" at bounding box center [289, 327] width 416 height 583
drag, startPoint x: 177, startPoint y: 107, endPoint x: 169, endPoint y: 105, distance: 8.4
click at [169, 105] on textarea "**********" at bounding box center [192, 119] width 195 height 35
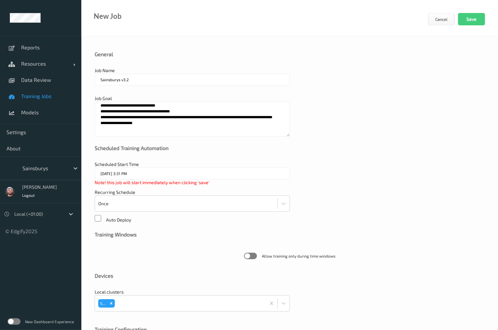
drag, startPoint x: 169, startPoint y: 105, endPoint x: 178, endPoint y: 104, distance: 8.5
click at [178, 104] on textarea "**********" at bounding box center [192, 119] width 195 height 35
click at [177, 105] on textarea "**********" at bounding box center [192, 119] width 195 height 35
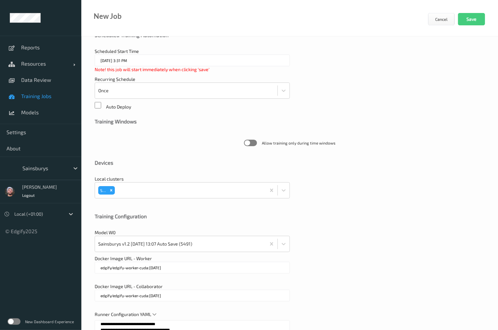
scroll to position [182, 0]
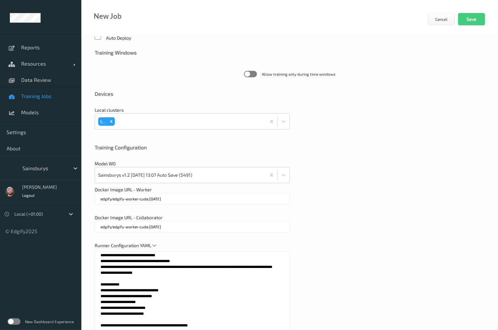
click at [165, 157] on div "Training Configuration" at bounding box center [290, 152] width 390 height 16
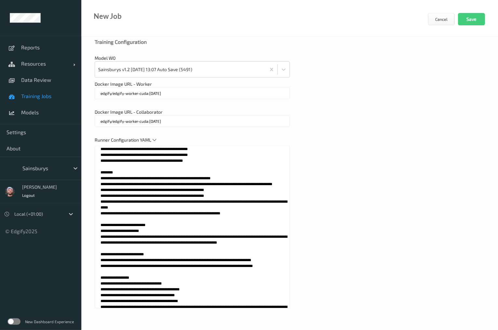
scroll to position [78, 0]
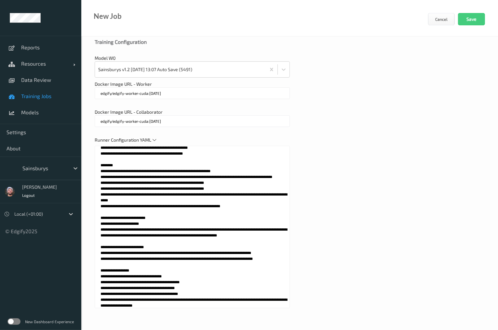
click at [173, 234] on textarea at bounding box center [192, 227] width 195 height 163
click at [219, 233] on textarea at bounding box center [192, 227] width 195 height 163
click at [272, 232] on textarea at bounding box center [192, 227] width 195 height 163
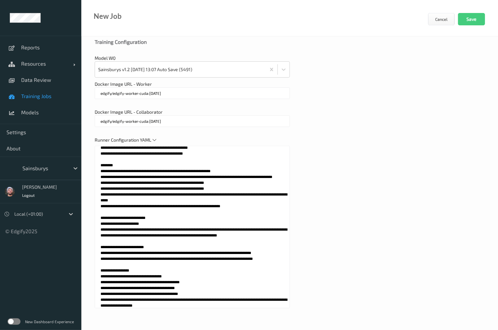
click at [272, 232] on textarea at bounding box center [192, 227] width 195 height 163
click at [205, 239] on textarea at bounding box center [192, 227] width 195 height 163
click at [204, 191] on textarea at bounding box center [192, 227] width 195 height 163
paste textarea "**********"
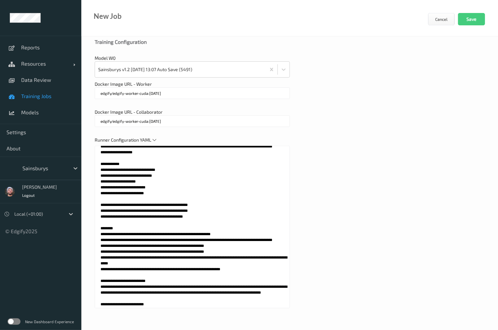
scroll to position [0, 0]
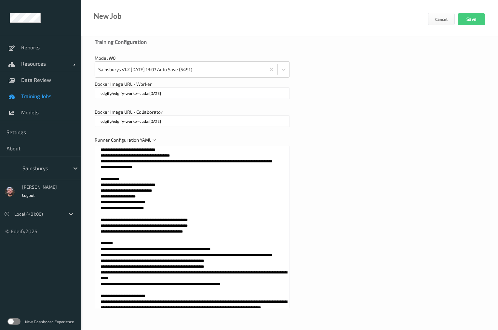
type textarea "**********"
click at [301, 173] on div "Runner Configuration YAML" at bounding box center [290, 226] width 390 height 178
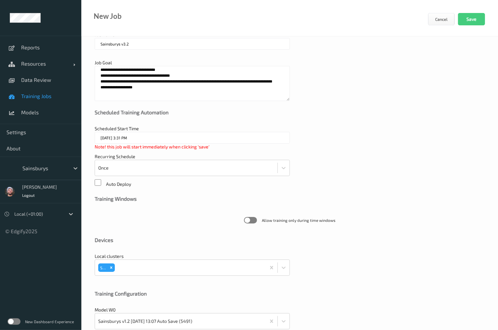
scroll to position [28, 0]
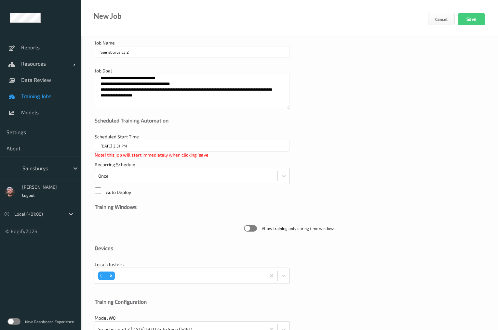
click at [160, 107] on textarea "**********" at bounding box center [192, 91] width 195 height 35
click at [162, 102] on textarea "**********" at bounding box center [192, 91] width 195 height 35
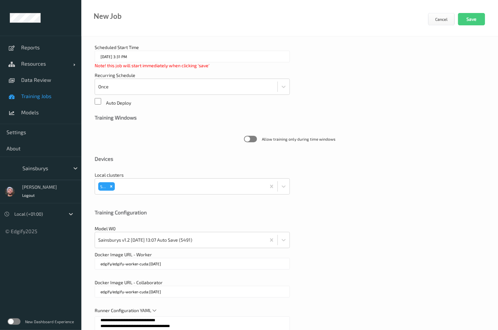
scroll to position [130, 0]
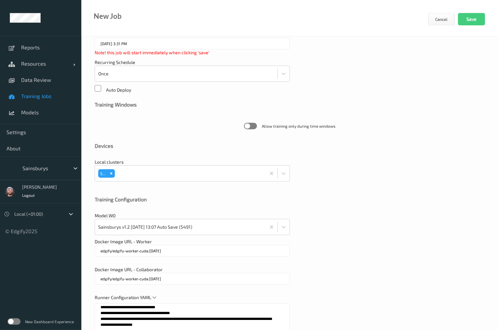
click at [310, 185] on div "Local clusters STS" at bounding box center [290, 173] width 390 height 29
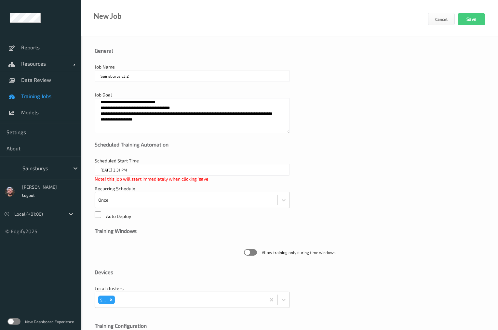
scroll to position [0, 0]
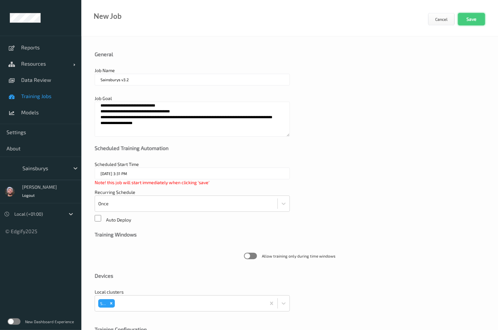
click at [468, 17] on button "Save" at bounding box center [471, 19] width 27 height 12
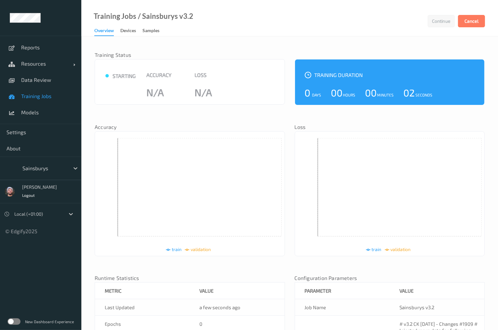
click at [46, 92] on link "Training Jobs" at bounding box center [40, 96] width 81 height 16
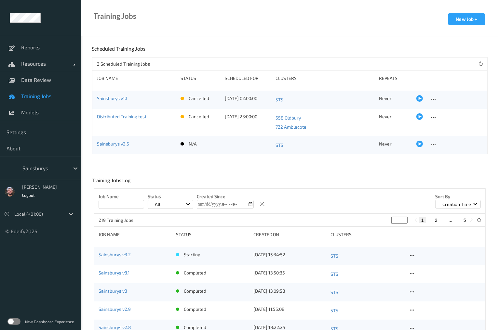
click at [112, 271] on link "Sainsburys v3.1" at bounding box center [113, 273] width 31 height 6
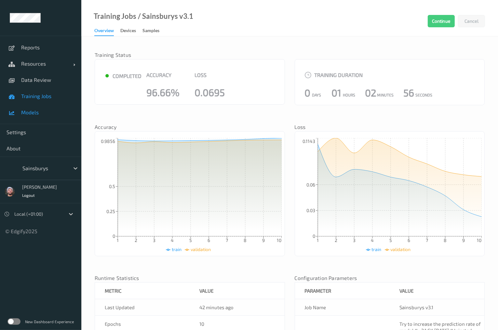
click at [28, 118] on link "Models" at bounding box center [40, 112] width 81 height 16
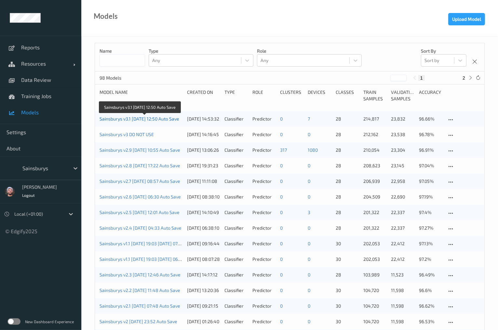
click at [152, 120] on link "Sainsburys v3.1 2025-09-19 12:50 Auto Save" at bounding box center [139, 119] width 80 height 6
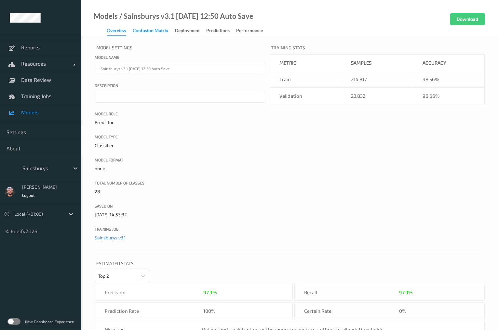
click at [166, 34] on div "Confusion matrix" at bounding box center [151, 31] width 36 height 8
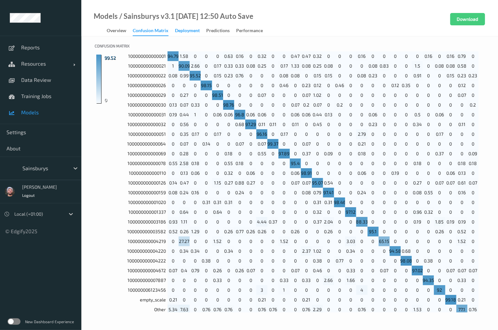
click at [185, 30] on div "Deployment" at bounding box center [187, 31] width 25 height 8
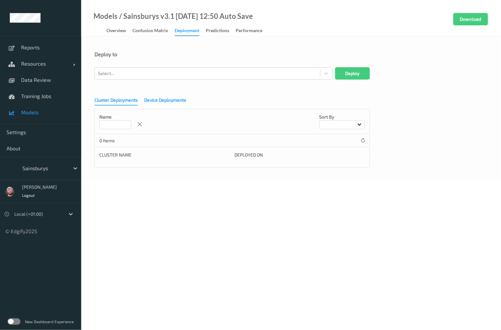
click at [171, 102] on div "Device Deployments" at bounding box center [165, 101] width 42 height 8
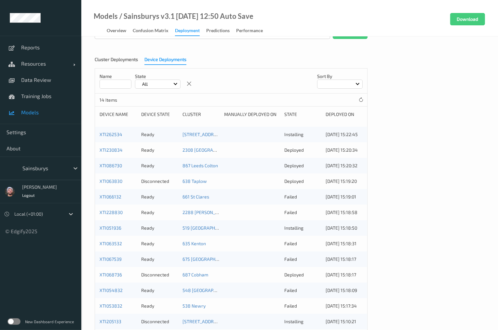
scroll to position [69, 0]
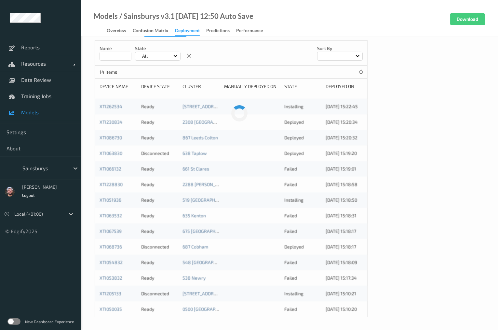
click at [20, 320] on div "New Dashboard Experience" at bounding box center [40, 321] width 81 height 17
click at [17, 321] on label at bounding box center [13, 322] width 13 height 7
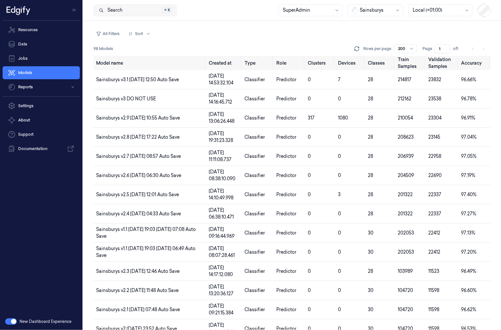
click at [130, 10] on button "Search Search... ⌘ K" at bounding box center [135, 11] width 83 height 12
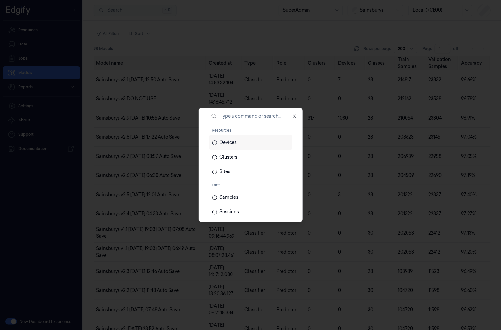
click at [188, 49] on div at bounding box center [250, 165] width 501 height 330
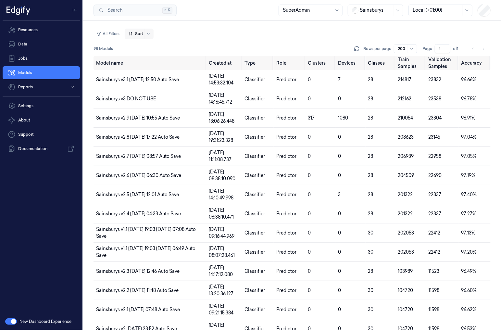
click at [137, 32] on div at bounding box center [136, 34] width 14 height 6
click at [115, 37] on button "All Filters" at bounding box center [108, 34] width 29 height 10
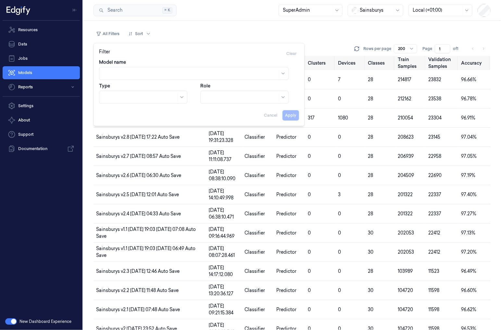
click at [145, 73] on div at bounding box center [190, 73] width 175 height 7
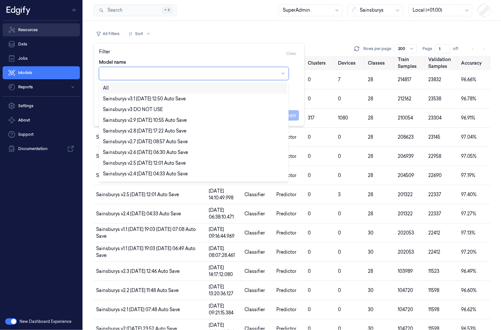
click at [39, 31] on link "Resources" at bounding box center [41, 29] width 77 height 13
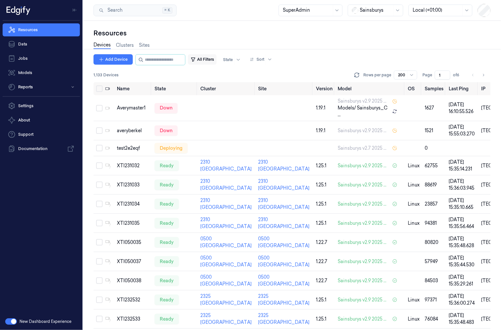
click at [217, 60] on button "All Filters" at bounding box center [202, 59] width 29 height 10
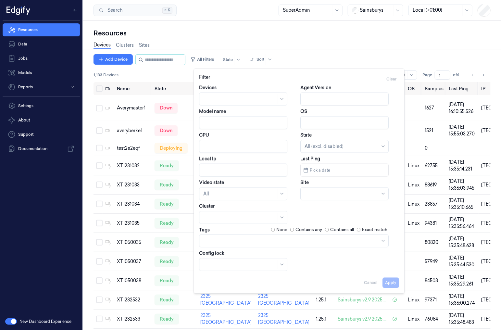
click at [230, 125] on input "Model name" at bounding box center [243, 122] width 88 height 13
click at [230, 122] on input "Model name" at bounding box center [243, 122] width 88 height 13
click at [391, 282] on button "Apply" at bounding box center [391, 283] width 17 height 10
type input "v3.1"
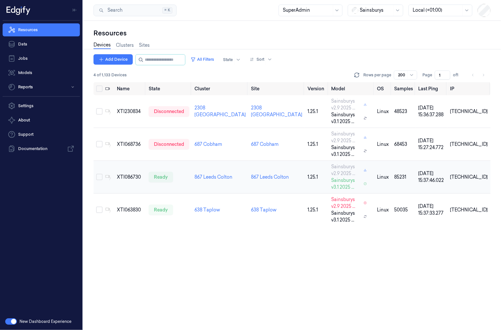
click at [102, 176] on button "Select row" at bounding box center [99, 177] width 7 height 7
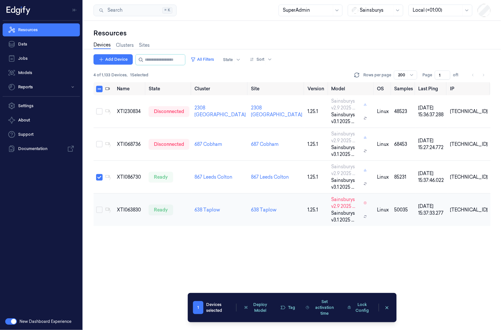
click at [100, 210] on button "Select row" at bounding box center [99, 210] width 7 height 7
click at [258, 313] on button "Deploy Model" at bounding box center [257, 308] width 33 height 16
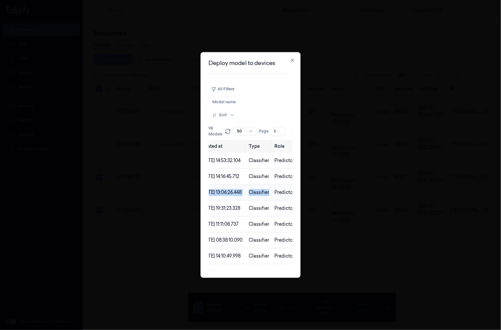
scroll to position [0, 189]
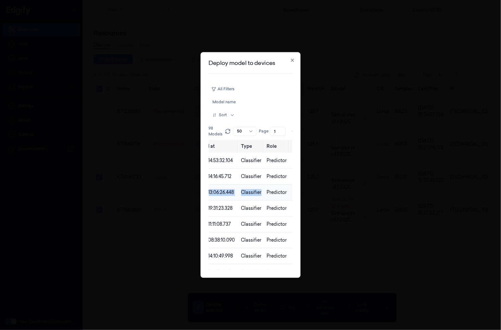
drag, startPoint x: 273, startPoint y: 194, endPoint x: 278, endPoint y: 189, distance: 7.6
click at [278, 189] on tr "Sainsburys v2.9 2025-08-04 10:55 Auto Save 04/08/2025 13:06:26.448 Classifier P…" at bounding box center [167, 193] width 294 height 16
click at [264, 185] on td "Classifier" at bounding box center [252, 193] width 26 height 16
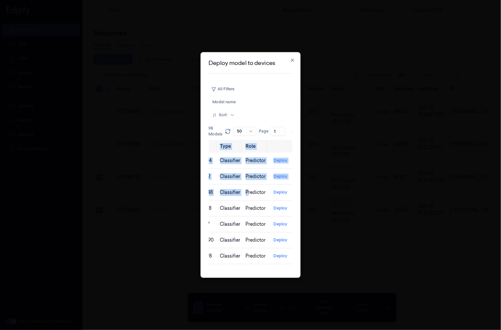
scroll to position [0, 20]
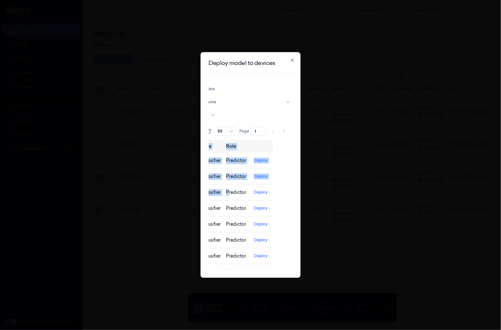
drag, startPoint x: 284, startPoint y: 189, endPoint x: 271, endPoint y: 192, distance: 13.2
click at [273, 191] on div "All Filters Model name Sort 98 Models Rows per page 50 Page 1 of 2 Model name C…" at bounding box center [251, 177] width 84 height 186
click at [256, 193] on button "Deploy" at bounding box center [261, 193] width 19 height 10
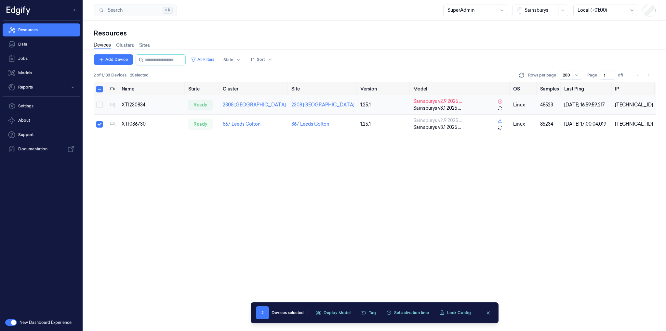
click at [100, 105] on button "Select row" at bounding box center [99, 104] width 7 height 7
